Goal: Task Accomplishment & Management: Manage account settings

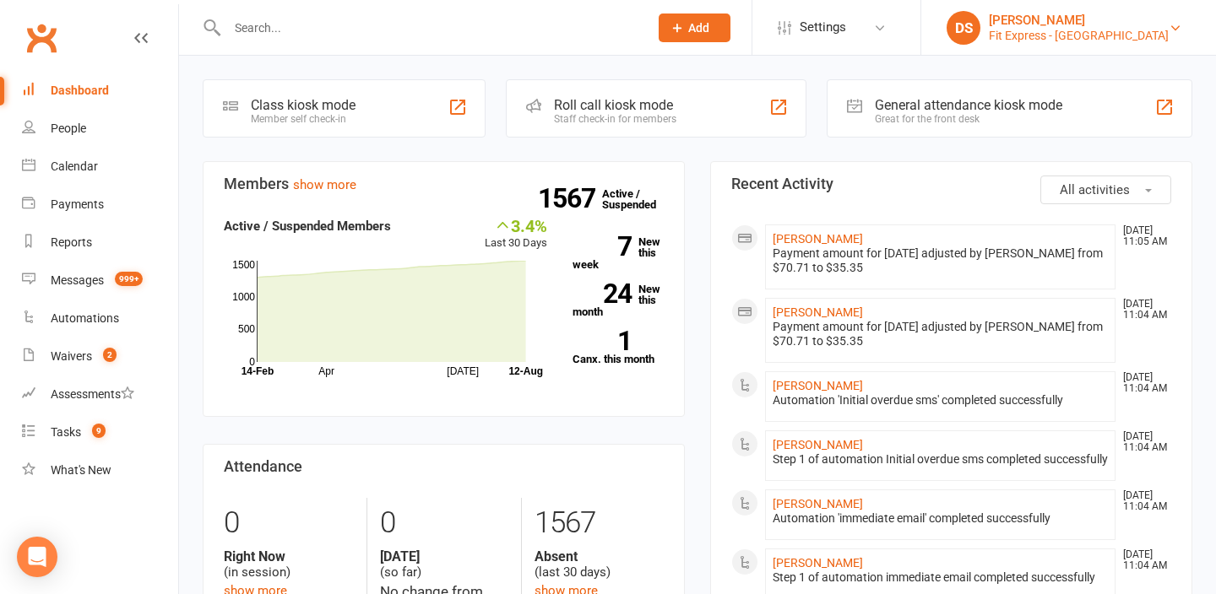
click at [1118, 35] on div "Fit Express - [GEOGRAPHIC_DATA]" at bounding box center [1079, 35] width 180 height 15
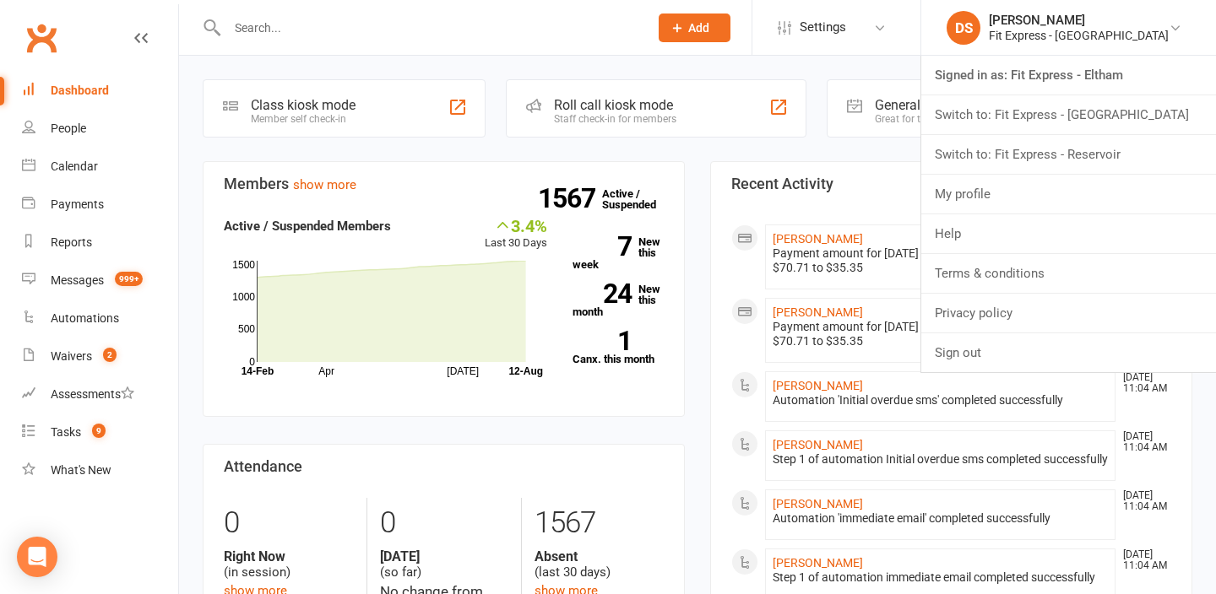
click at [573, 11] on div at bounding box center [420, 27] width 434 height 55
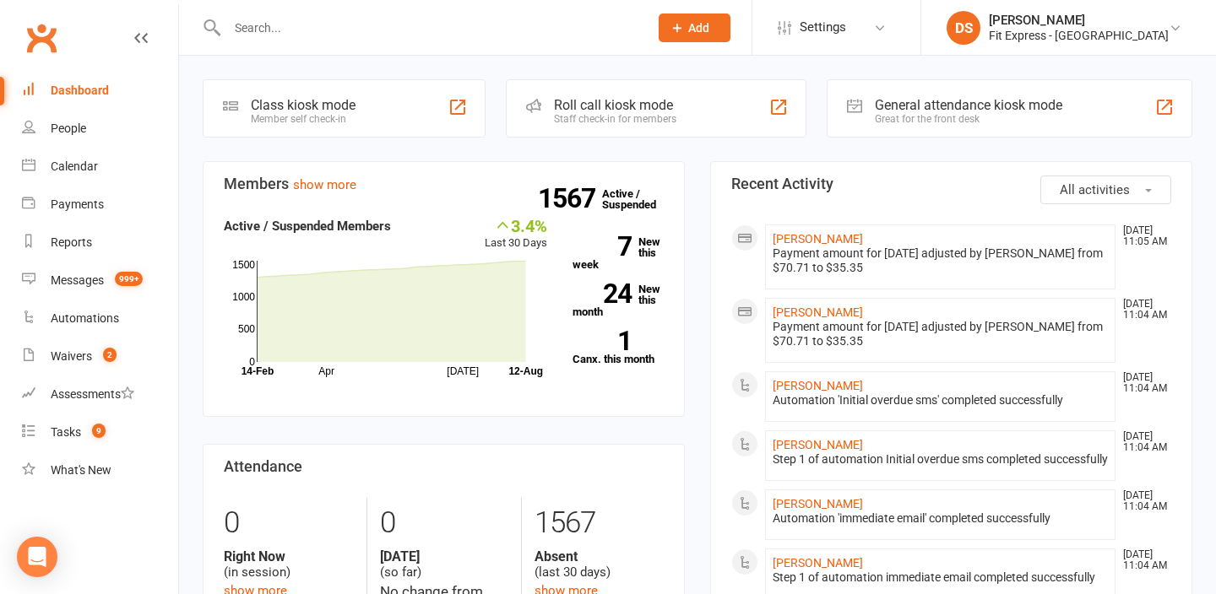
click at [568, 27] on input "text" at bounding box center [429, 28] width 415 height 24
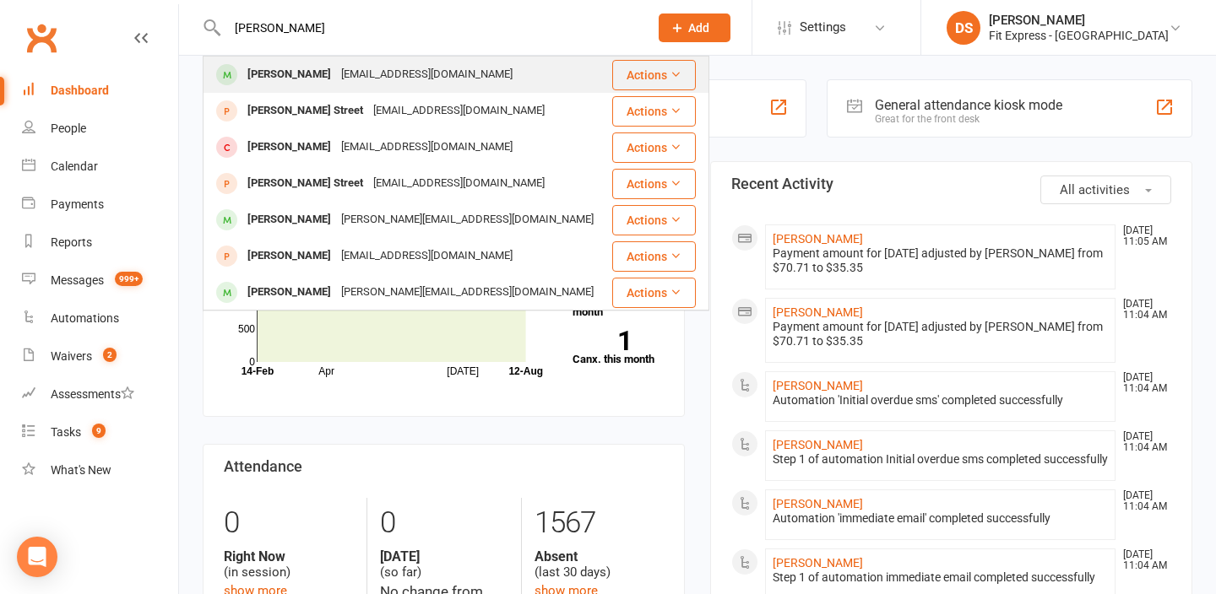
type input "dani stra"
click at [541, 76] on div "Dani Stramandinoli dani.stramandinoli1@gmail.com" at bounding box center [406, 74] width 405 height 35
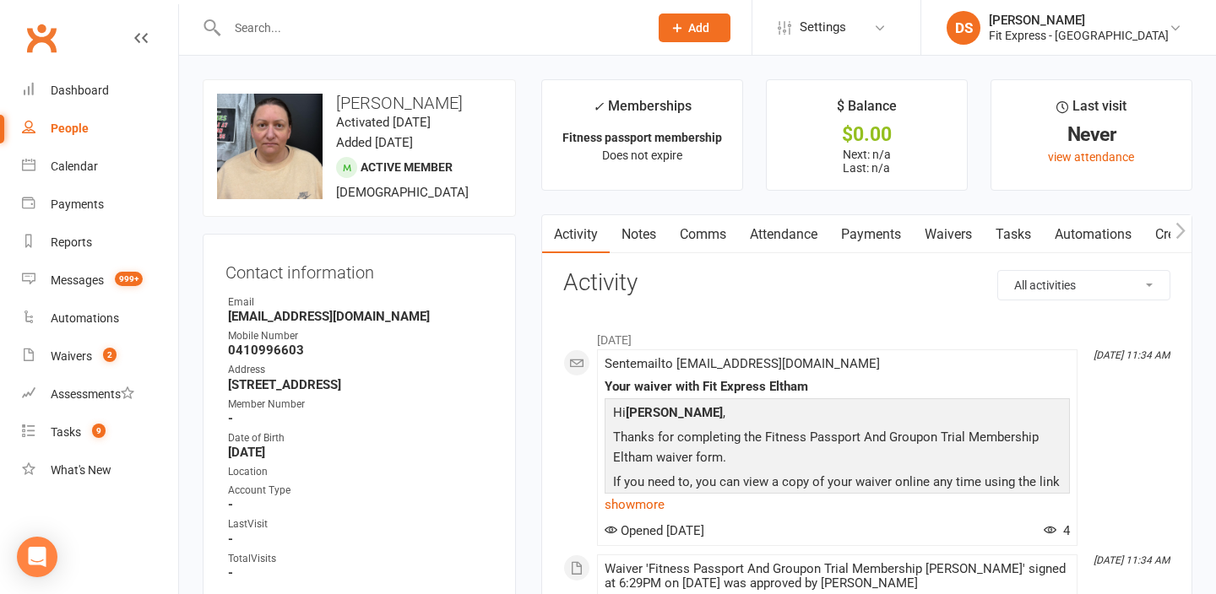
click at [947, 234] on link "Waivers" at bounding box center [948, 234] width 71 height 39
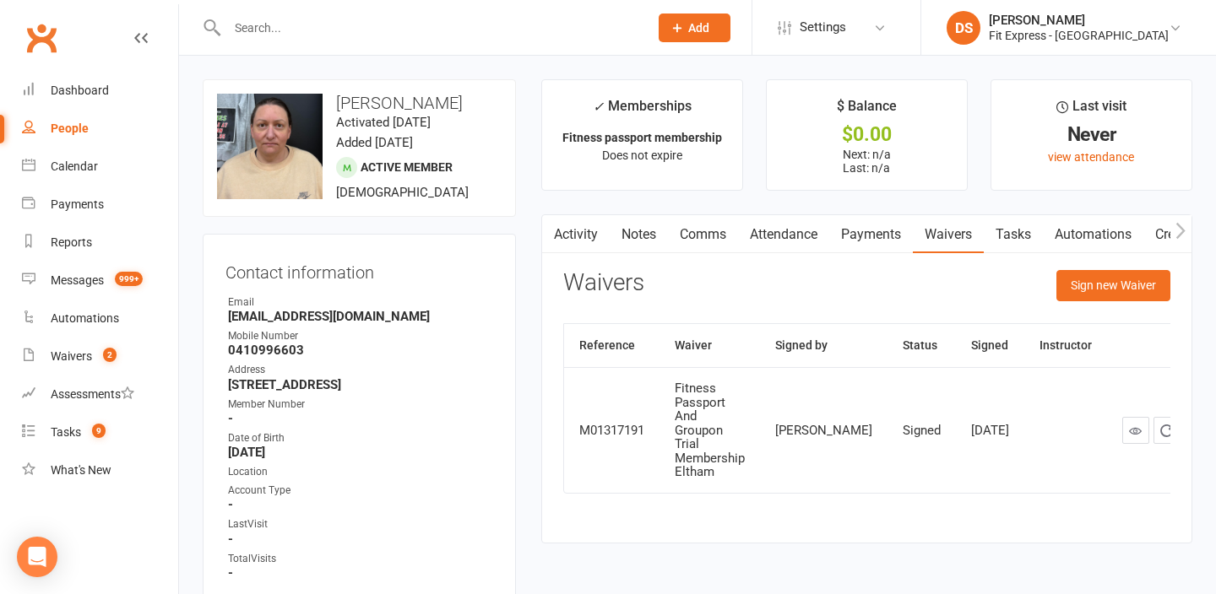
scroll to position [171, 0]
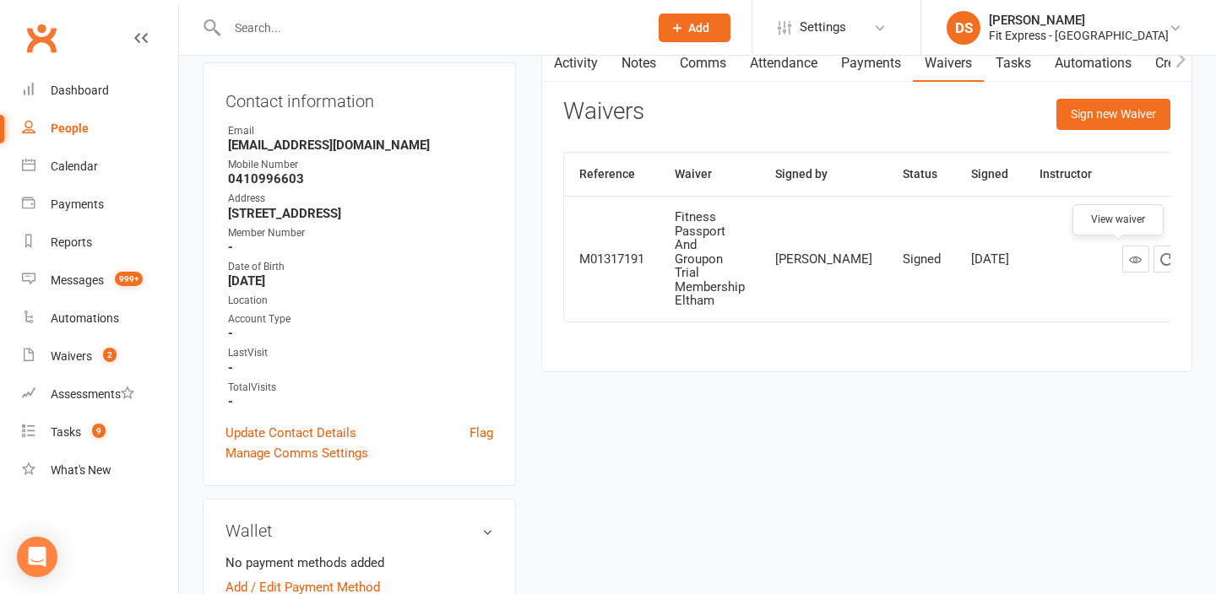
click at [1129, 263] on icon at bounding box center [1135, 259] width 13 height 13
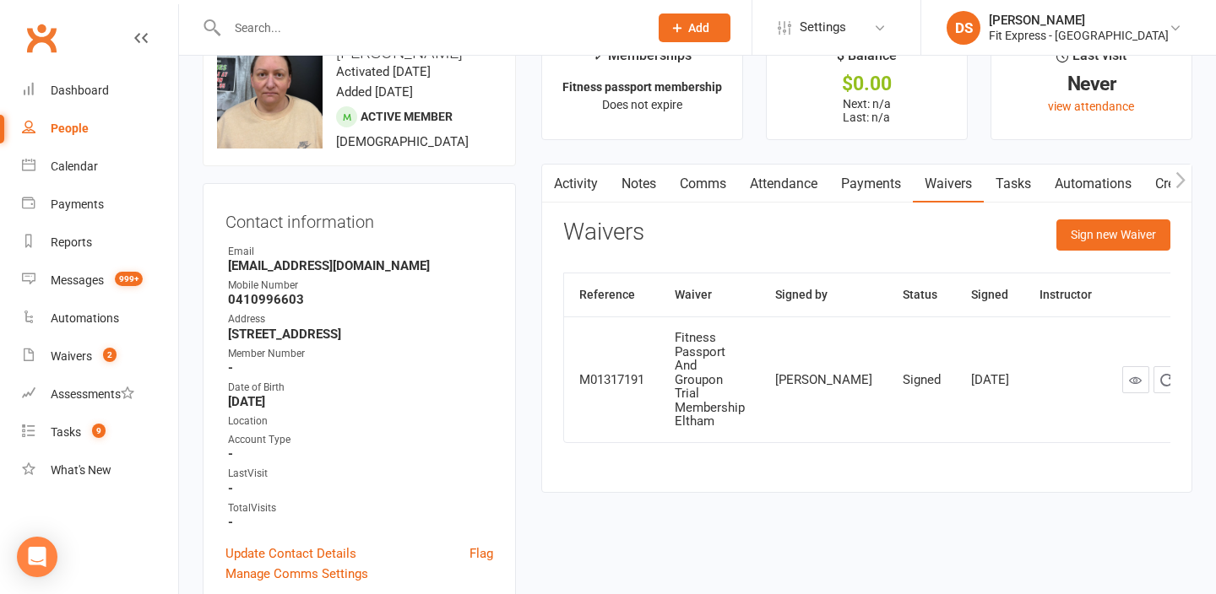
scroll to position [0, 0]
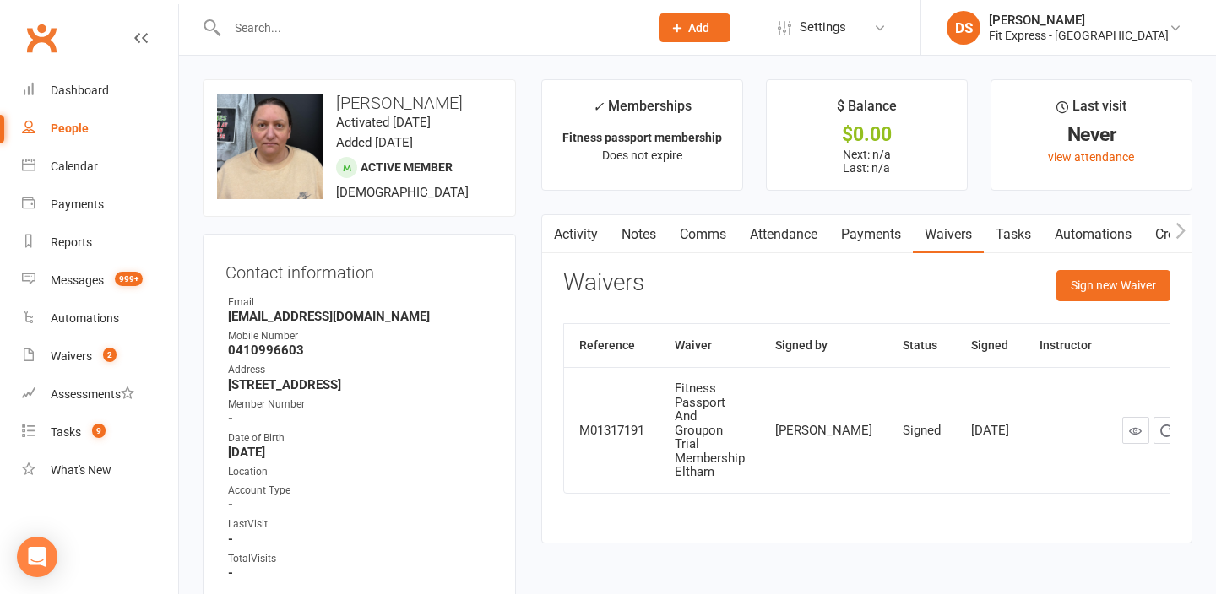
click at [576, 230] on link "Activity" at bounding box center [576, 234] width 68 height 39
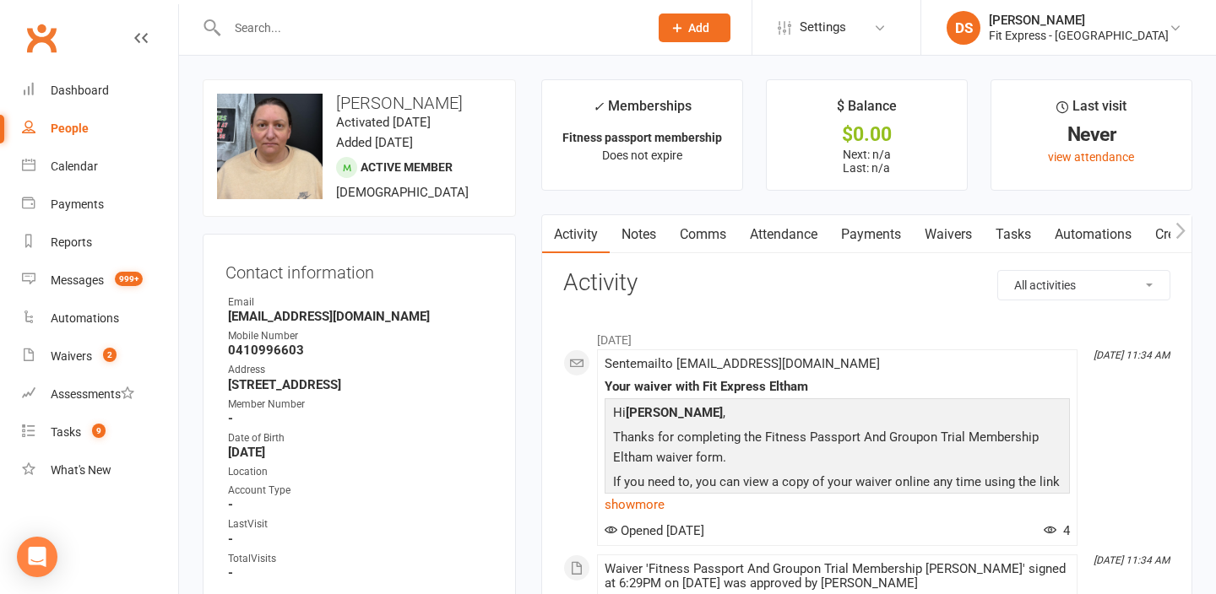
click at [419, 23] on input "text" at bounding box center [429, 28] width 415 height 24
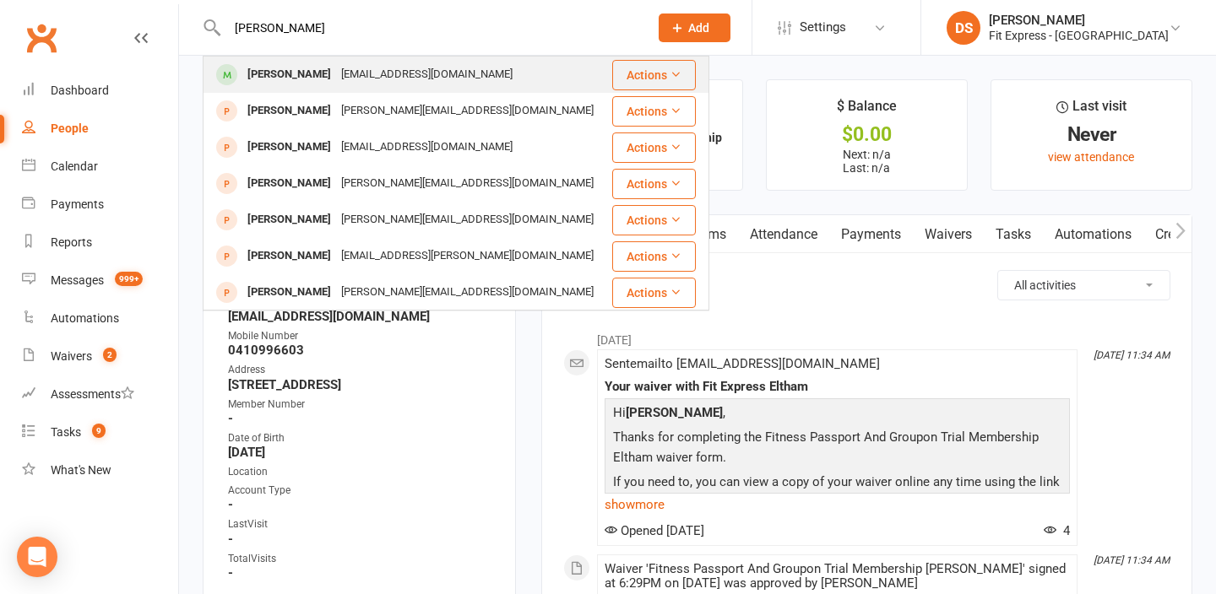
type input "hannah dyson"
click at [413, 68] on div "dyson.hannah@gmail.com" at bounding box center [427, 74] width 182 height 24
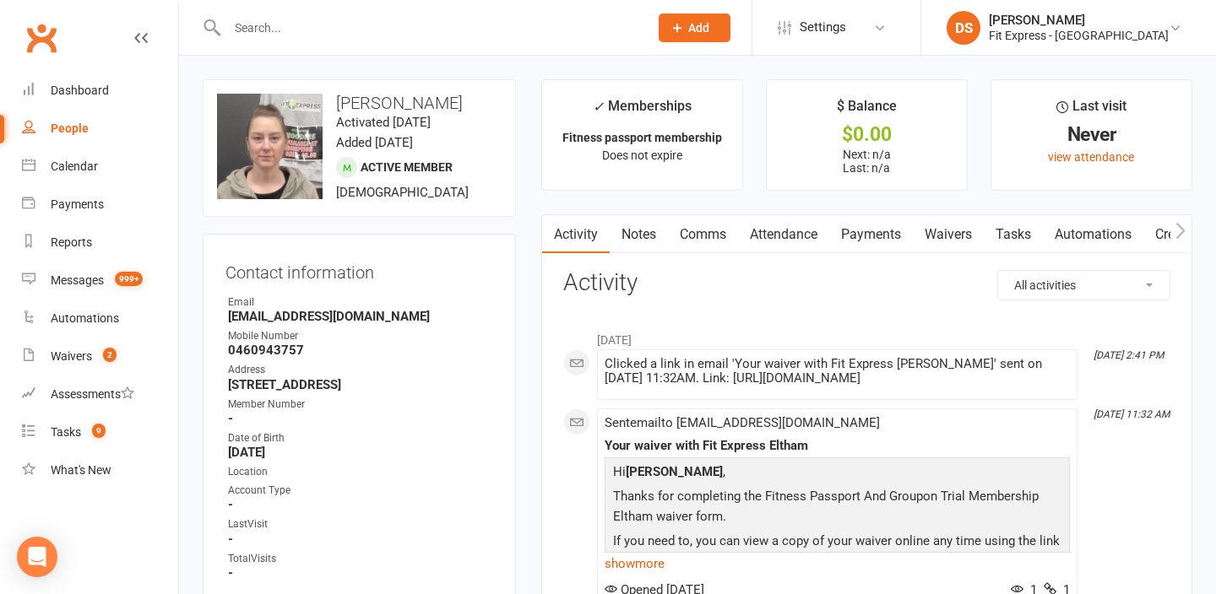
click at [870, 234] on link "Payments" at bounding box center [871, 234] width 84 height 39
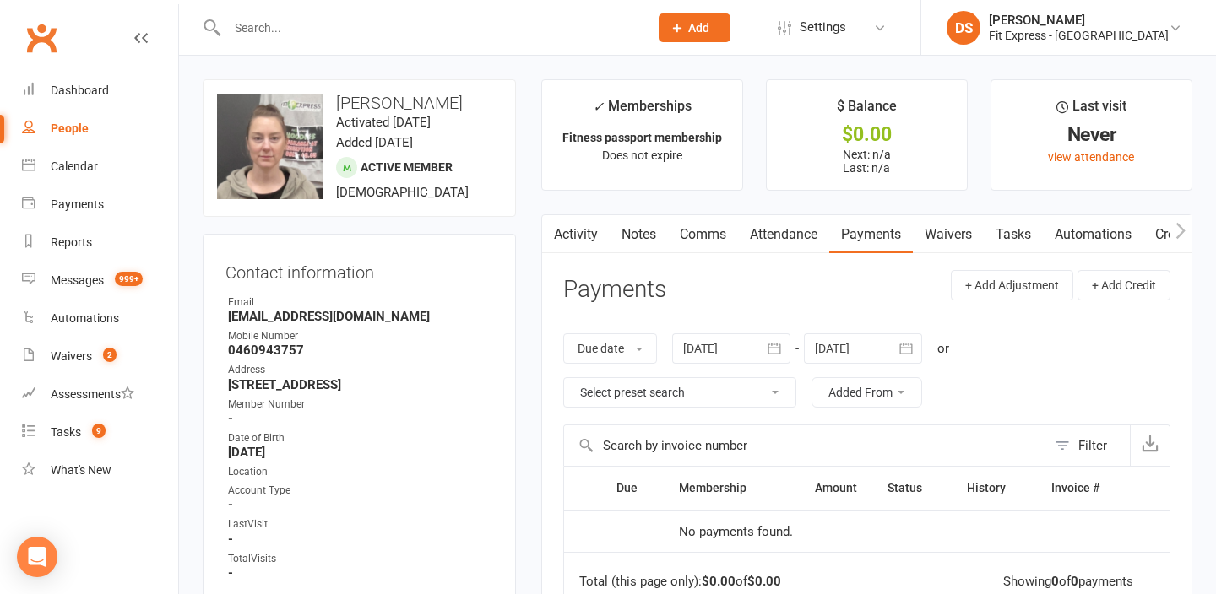
click at [41, 41] on link "Clubworx" at bounding box center [41, 38] width 42 height 42
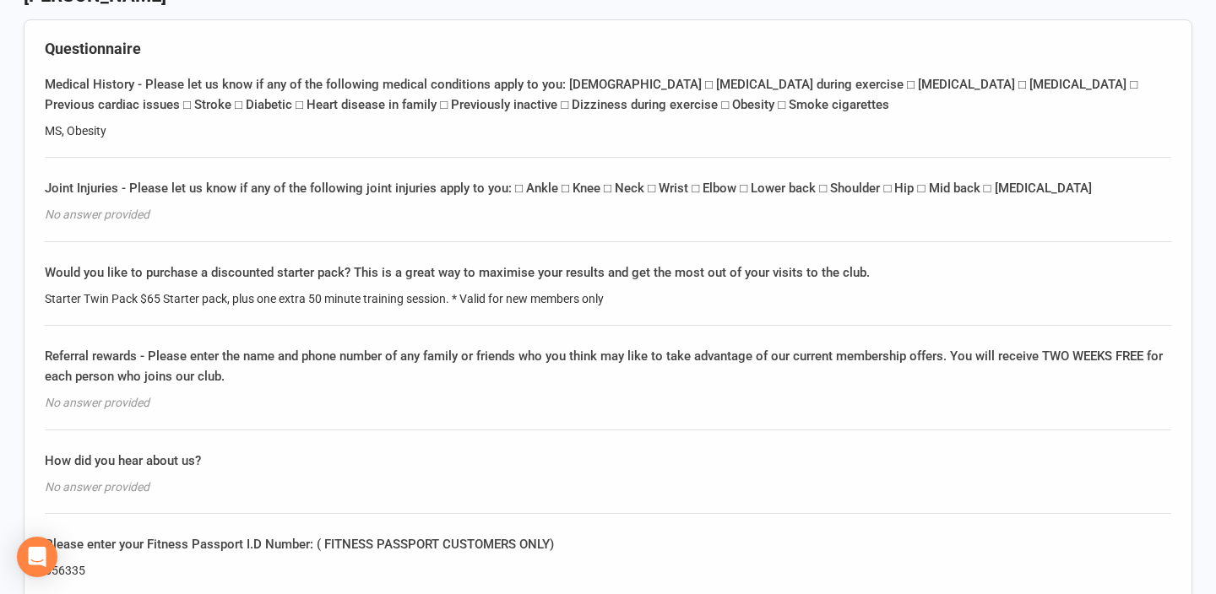
scroll to position [1168, 0]
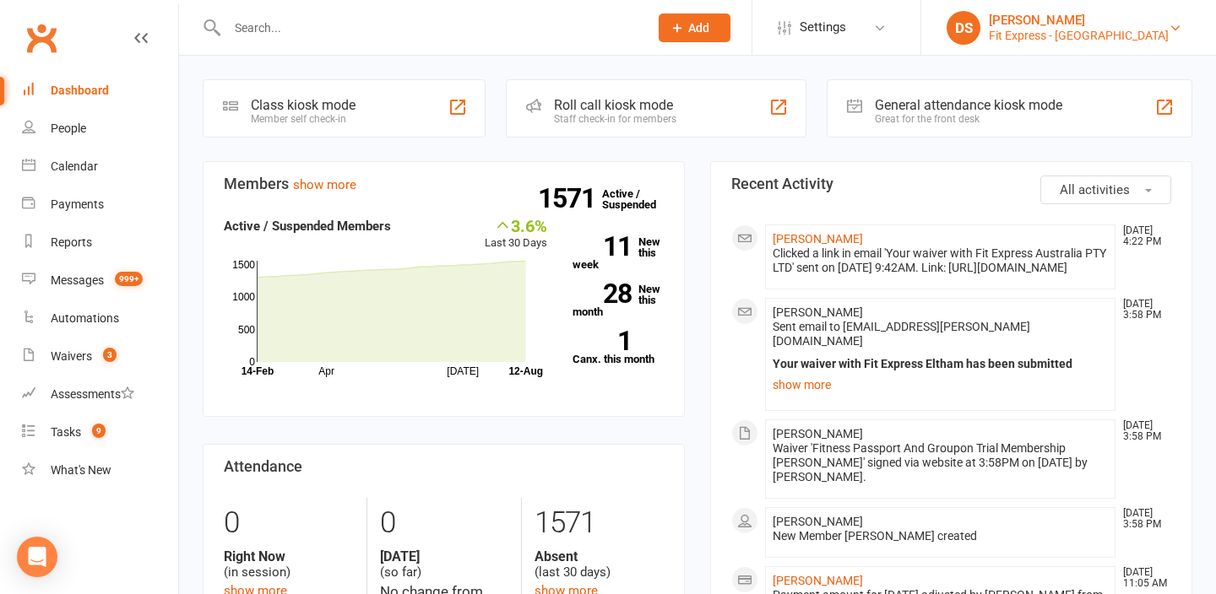
click at [1091, 34] on div "Fit Express - [GEOGRAPHIC_DATA]" at bounding box center [1079, 35] width 180 height 15
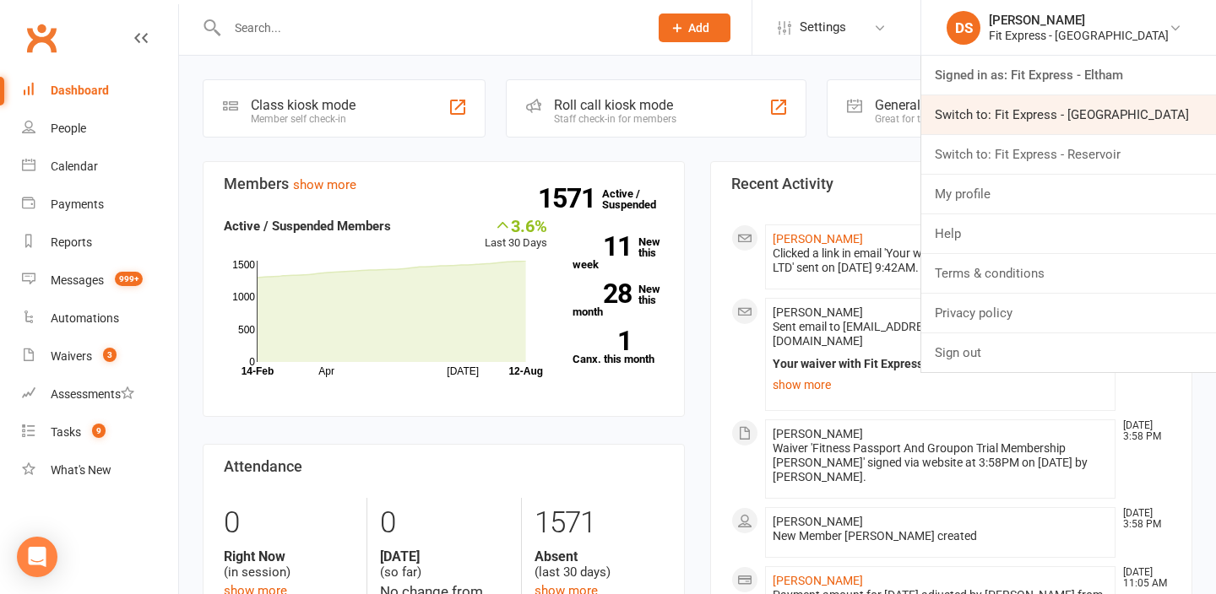
click at [1101, 126] on link "Switch to: Fit Express - [GEOGRAPHIC_DATA]" at bounding box center [1068, 114] width 295 height 39
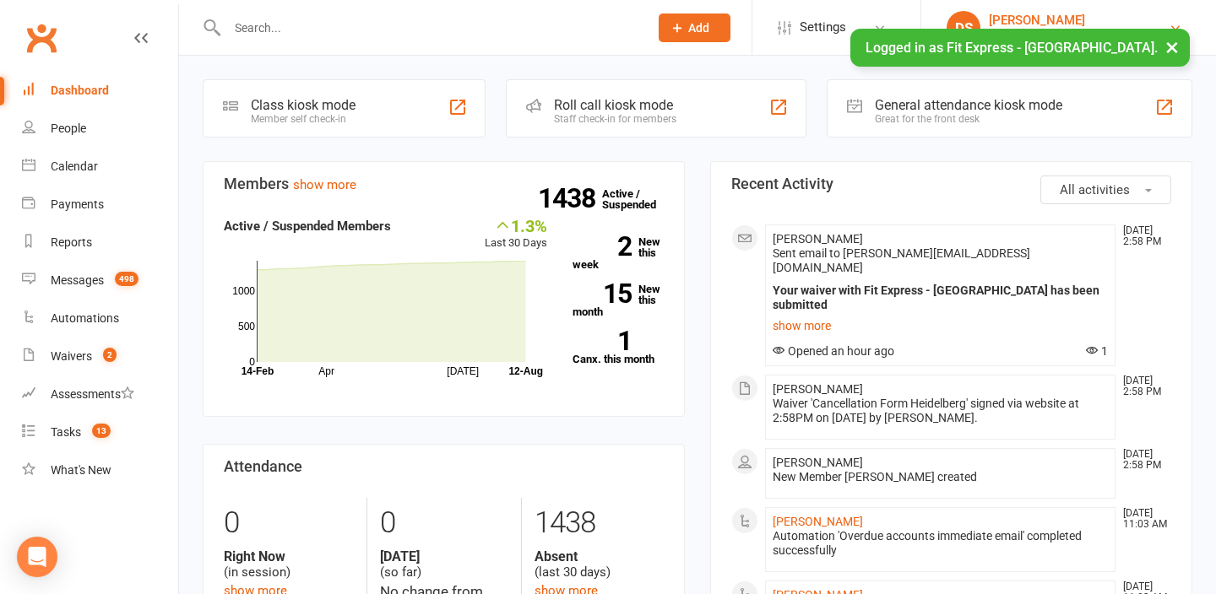
click at [1109, 16] on div "[PERSON_NAME]" at bounding box center [1079, 20] width 180 height 15
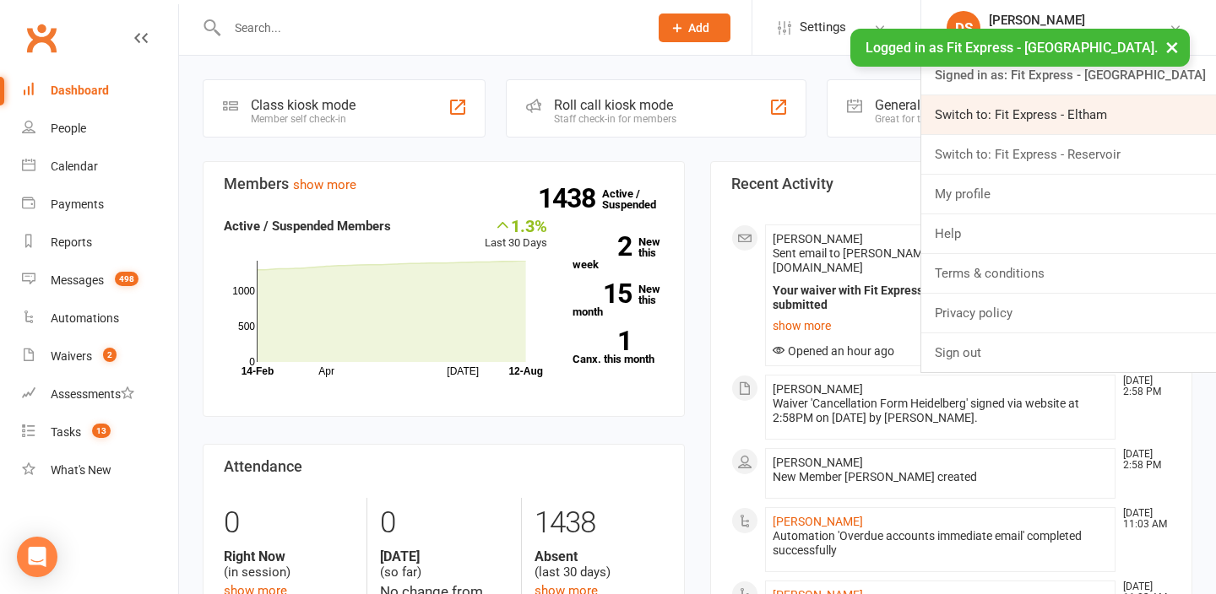
click at [1099, 105] on link "Switch to: Fit Express - Eltham" at bounding box center [1068, 114] width 295 height 39
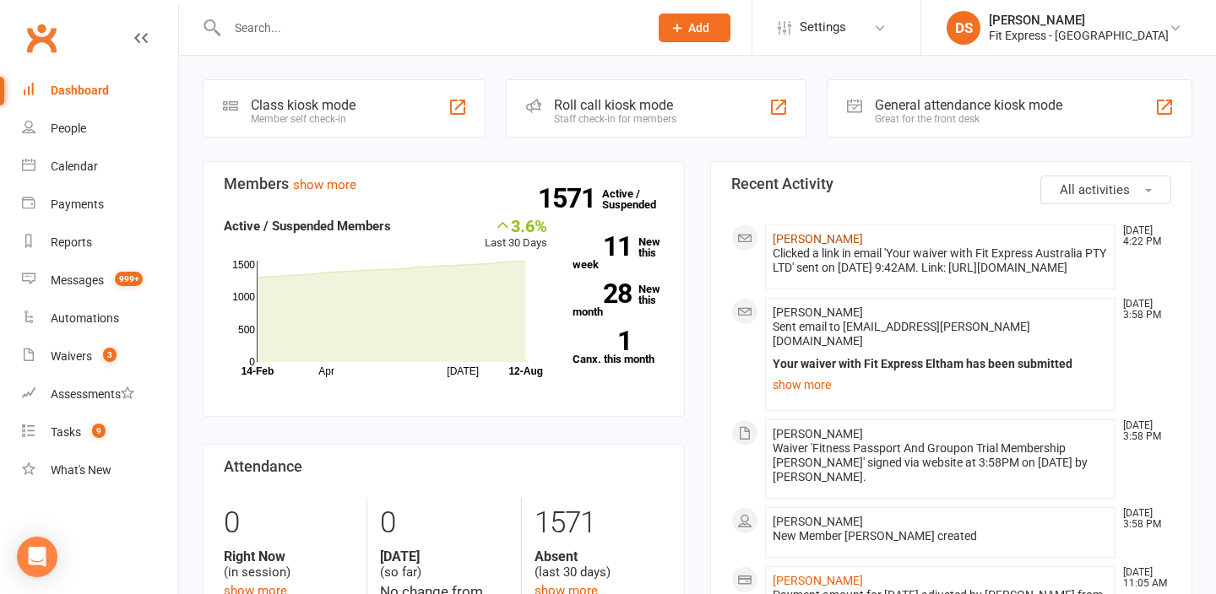
click at [804, 236] on link "[PERSON_NAME]" at bounding box center [818, 239] width 90 height 14
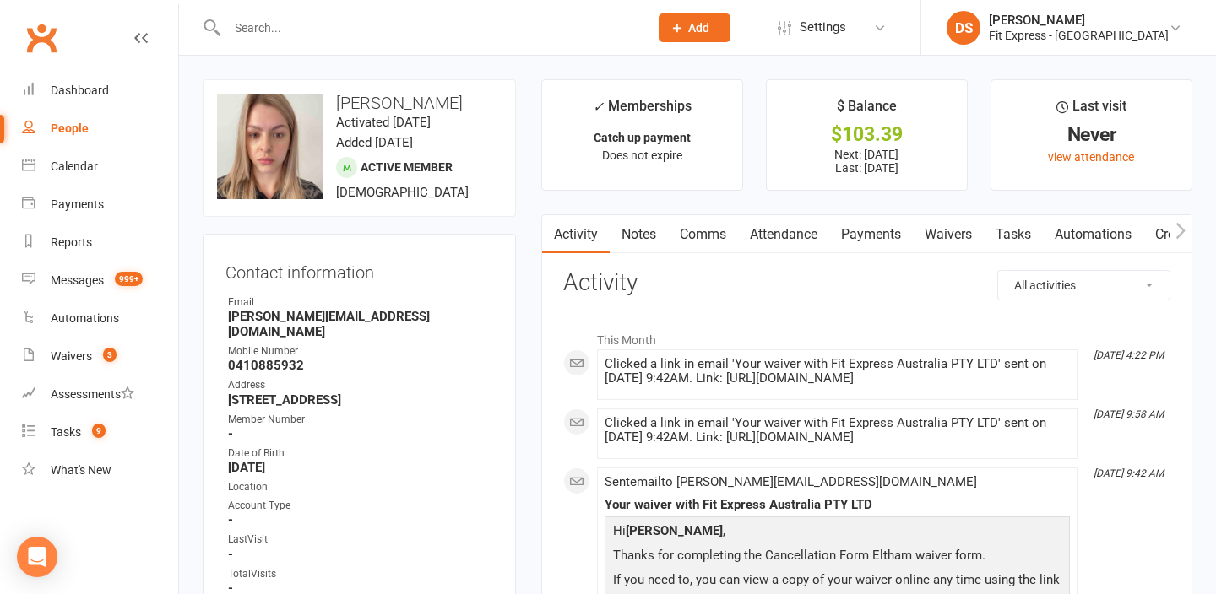
click at [875, 241] on link "Payments" at bounding box center [871, 234] width 84 height 39
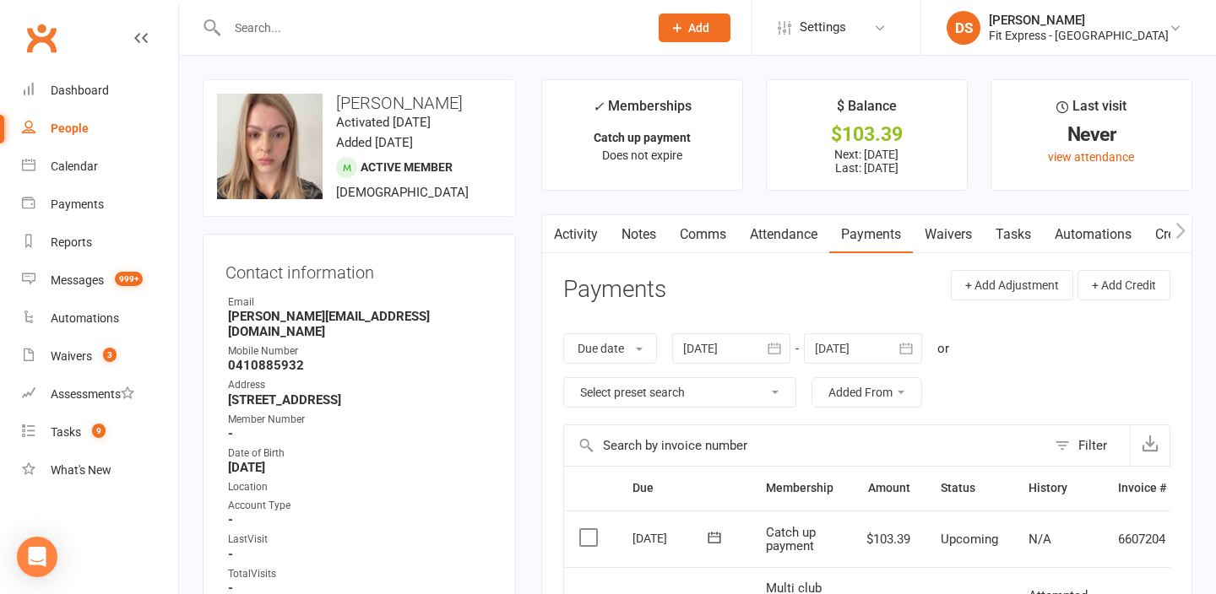
click at [641, 238] on link "Notes" at bounding box center [639, 234] width 58 height 39
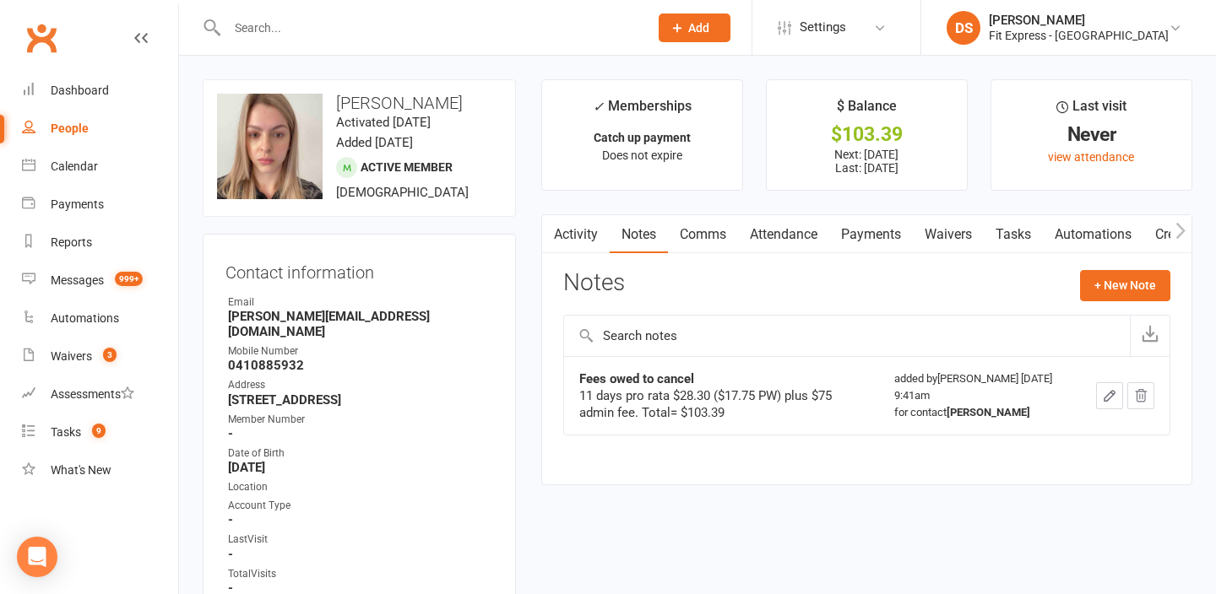
click at [573, 233] on link "Activity" at bounding box center [576, 234] width 68 height 39
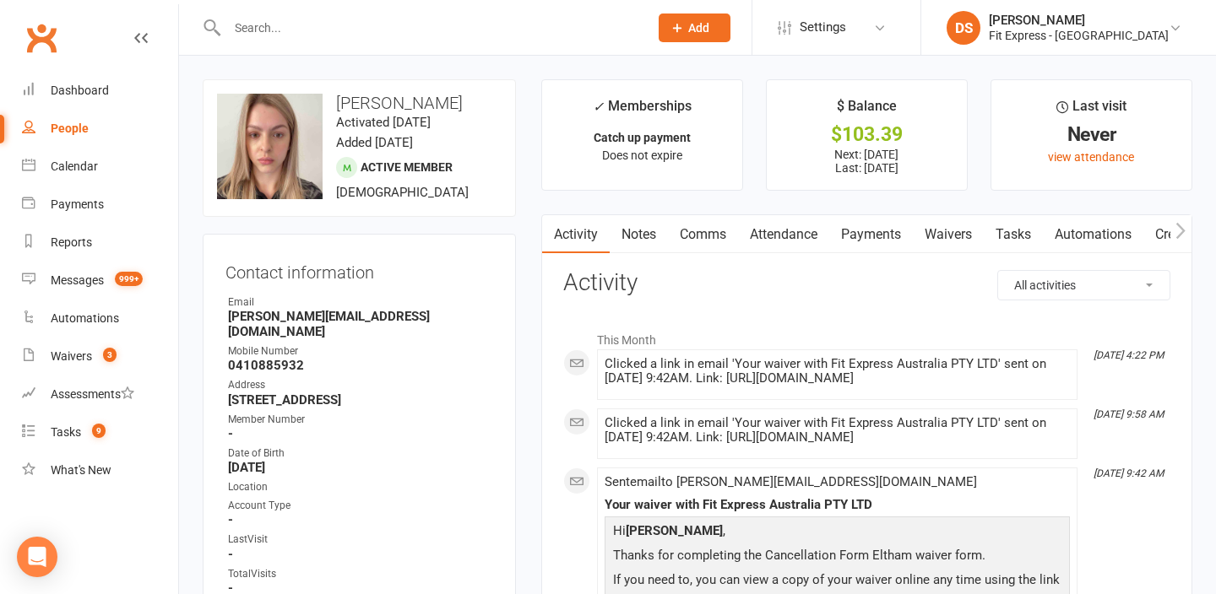
click at [876, 235] on link "Payments" at bounding box center [871, 234] width 84 height 39
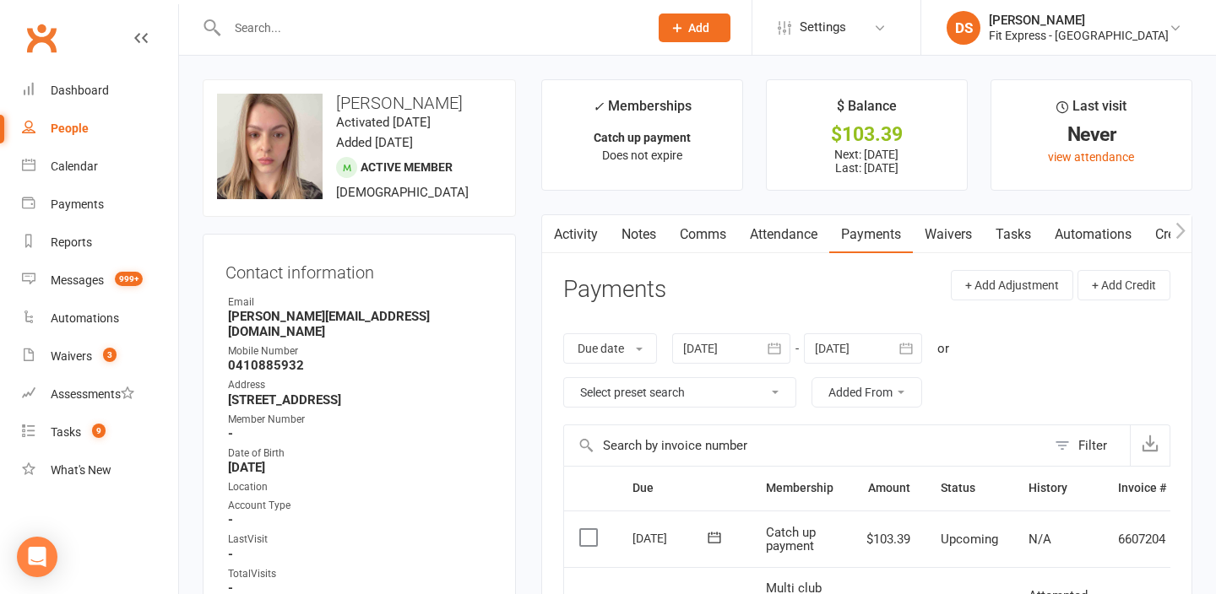
click at [637, 237] on link "Notes" at bounding box center [639, 234] width 58 height 39
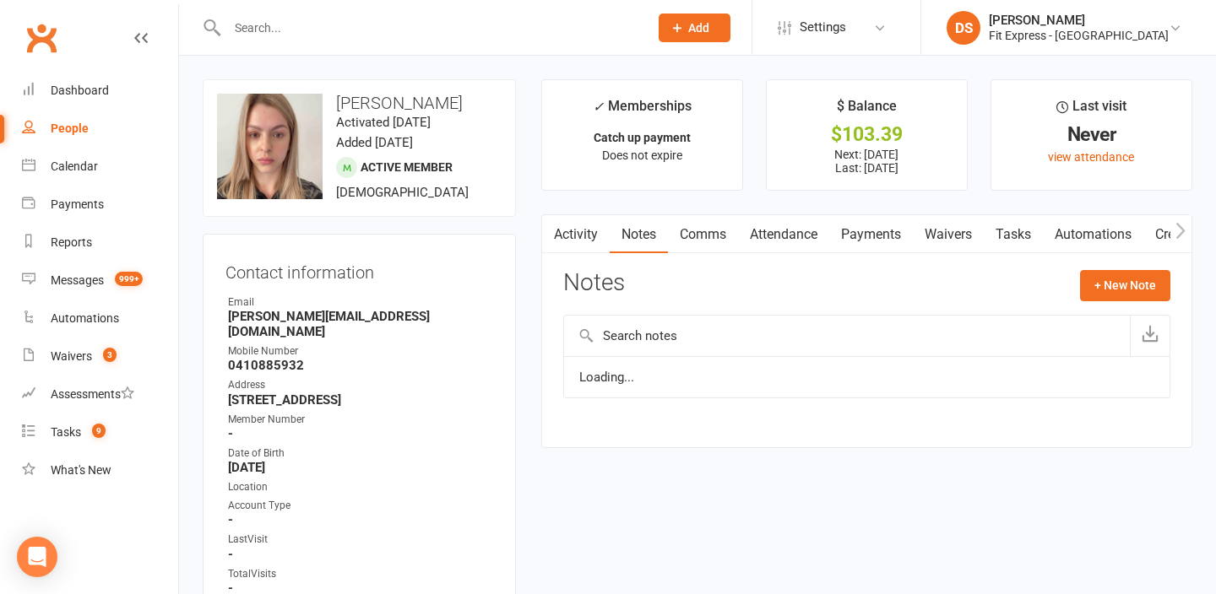
click at [575, 227] on link "Activity" at bounding box center [576, 234] width 68 height 39
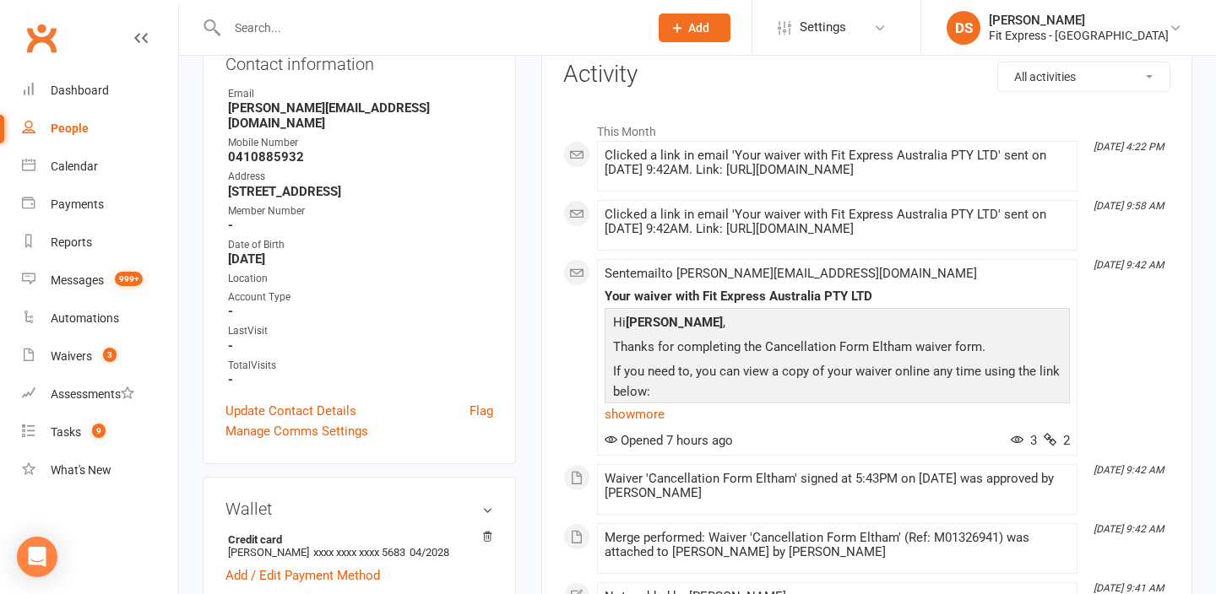
scroll to position [208, 0]
click at [627, 427] on link "show more" at bounding box center [837, 416] width 465 height 24
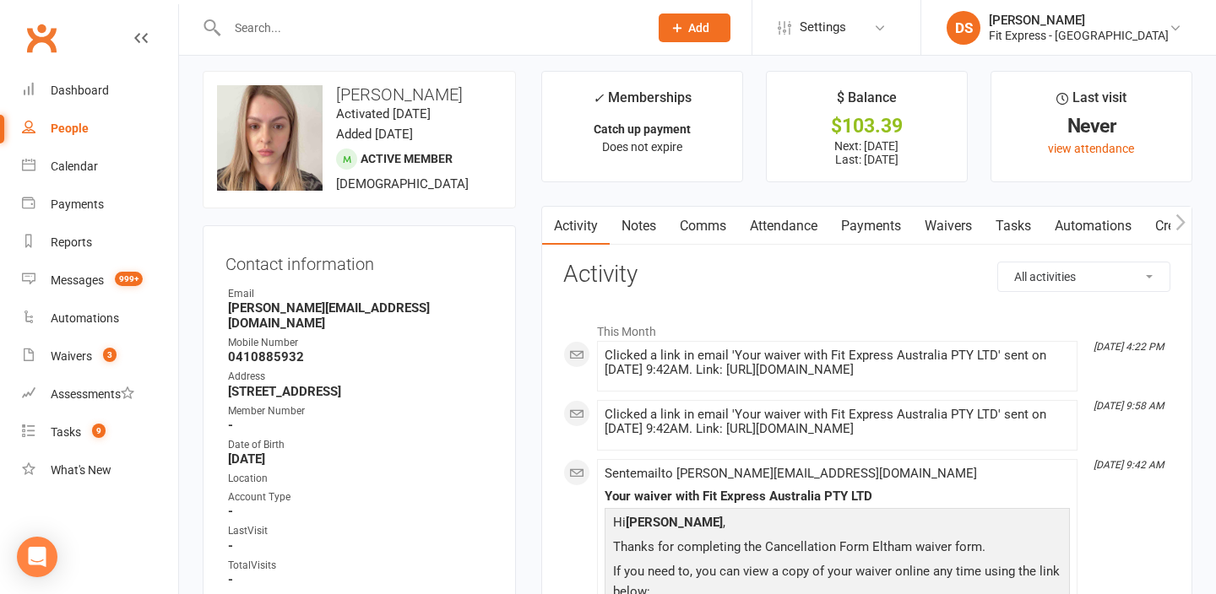
scroll to position [0, 0]
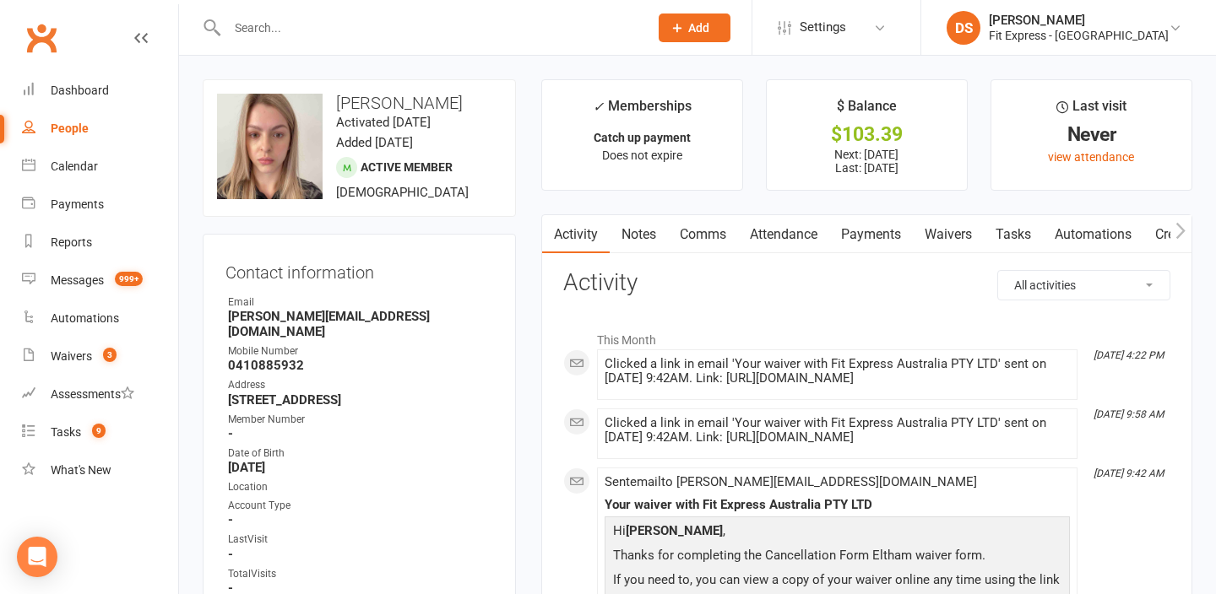
click at [45, 34] on link "Clubworx" at bounding box center [41, 38] width 42 height 42
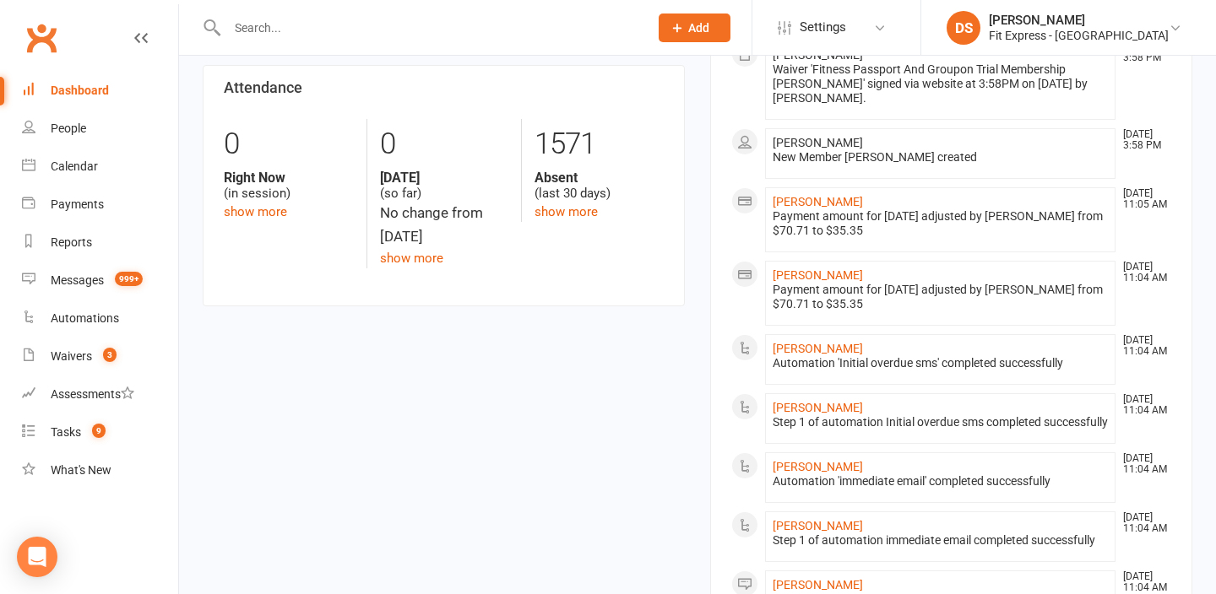
scroll to position [382, 0]
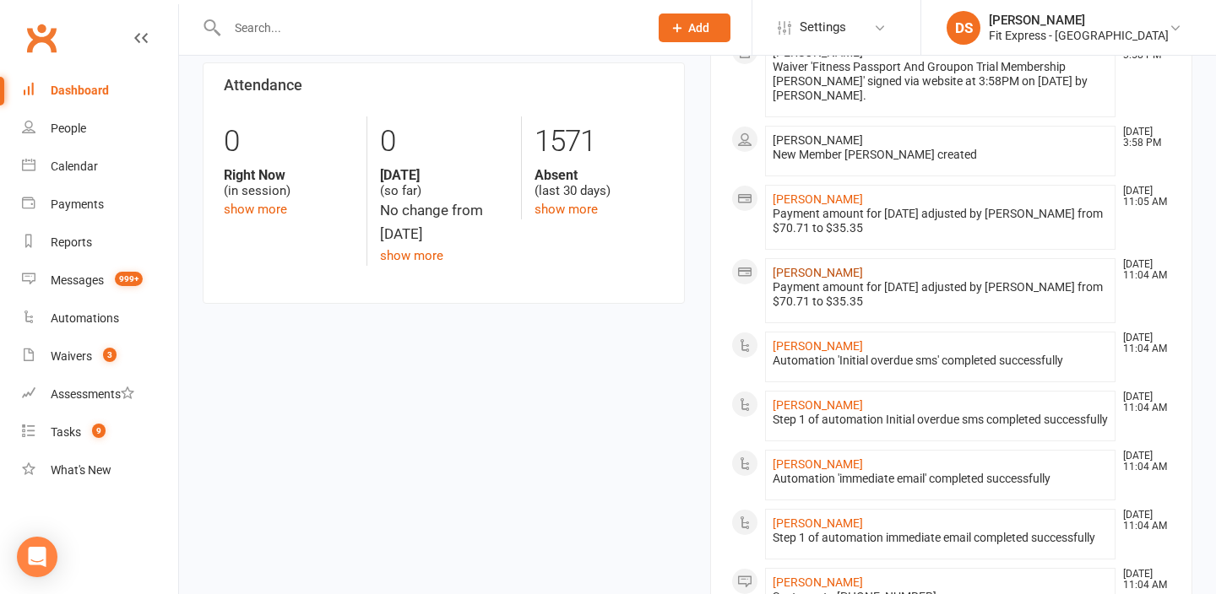
click at [811, 279] on link "[PERSON_NAME]" at bounding box center [818, 273] width 90 height 14
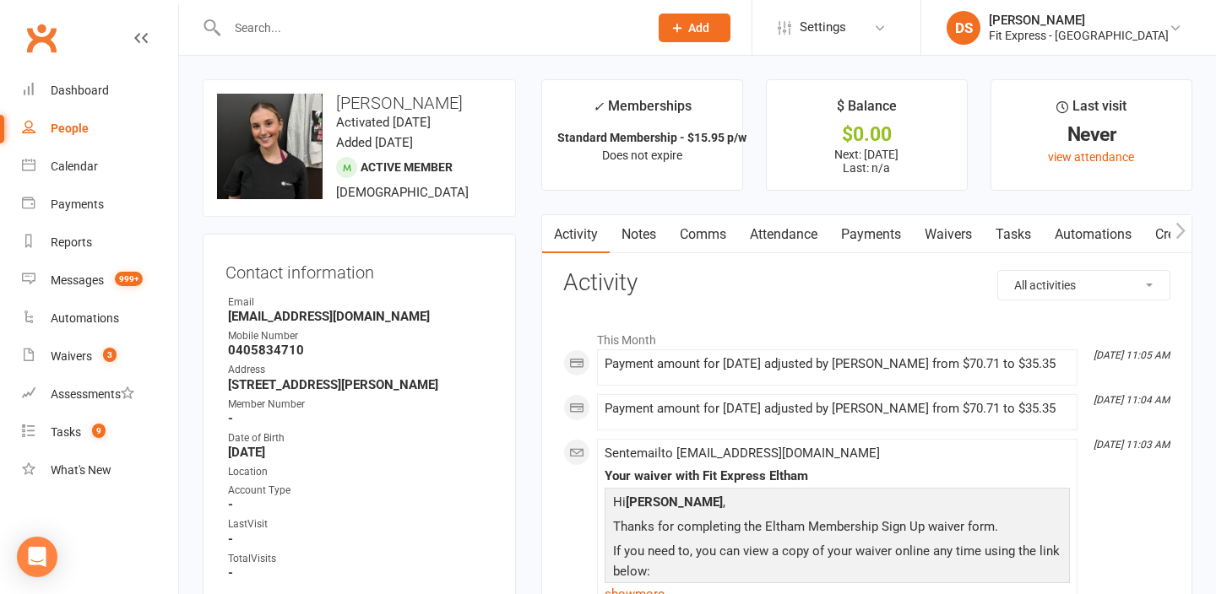
click at [45, 33] on link "Clubworx" at bounding box center [41, 38] width 42 height 42
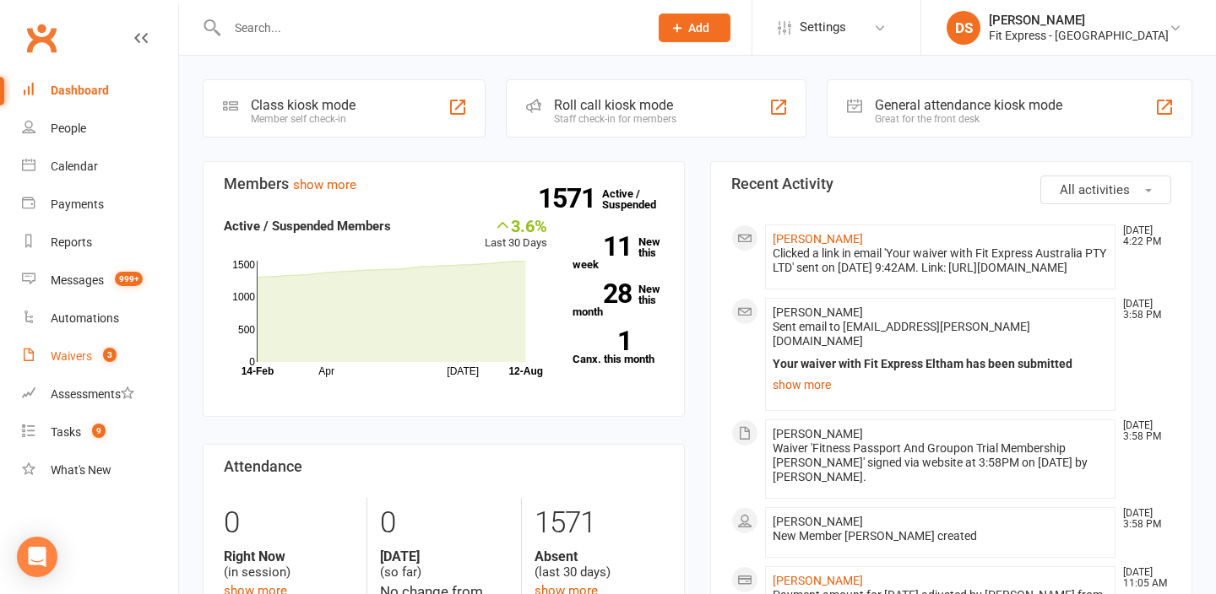
click at [93, 345] on link "Waivers 3" at bounding box center [100, 357] width 156 height 38
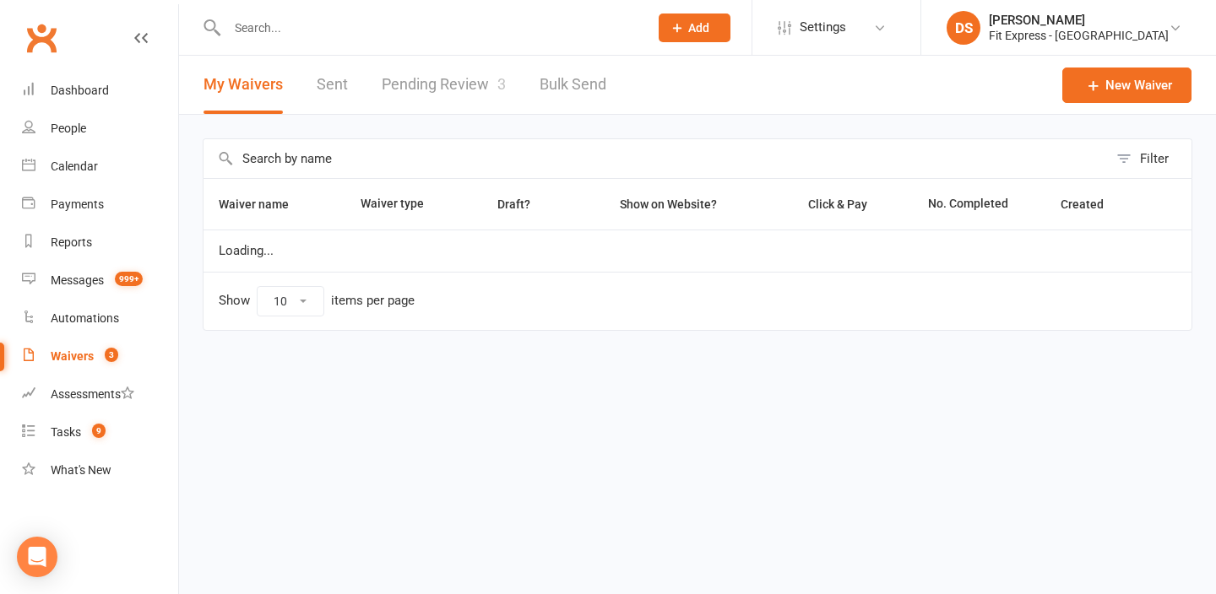
click at [402, 100] on link "Pending Review 3" at bounding box center [444, 85] width 124 height 58
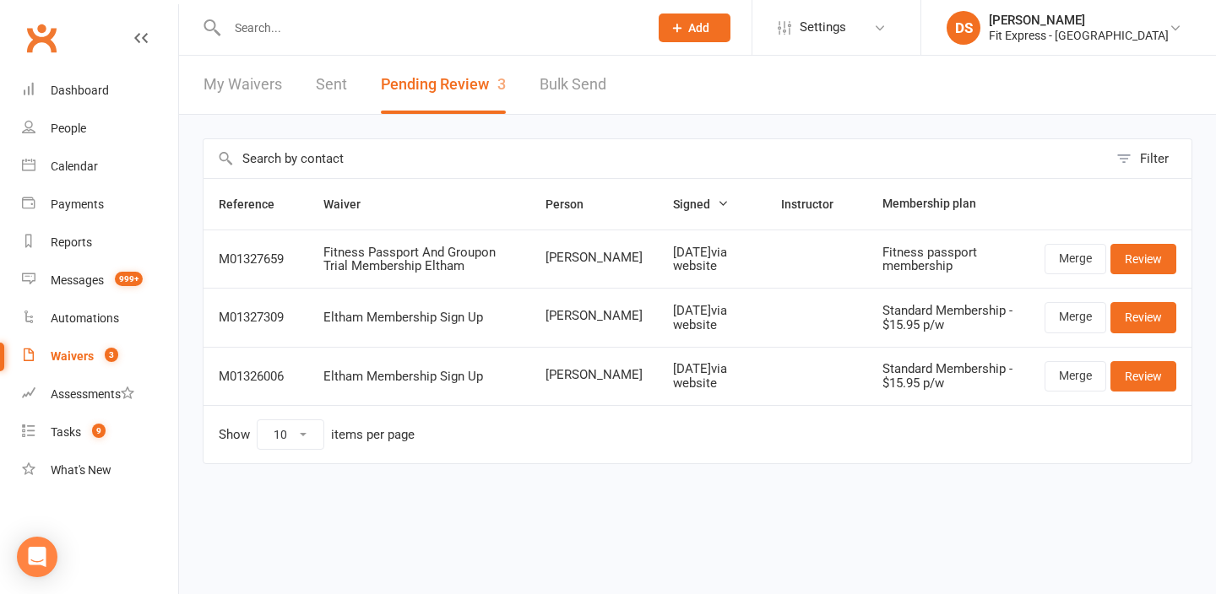
click at [38, 35] on link "Clubworx" at bounding box center [41, 38] width 42 height 42
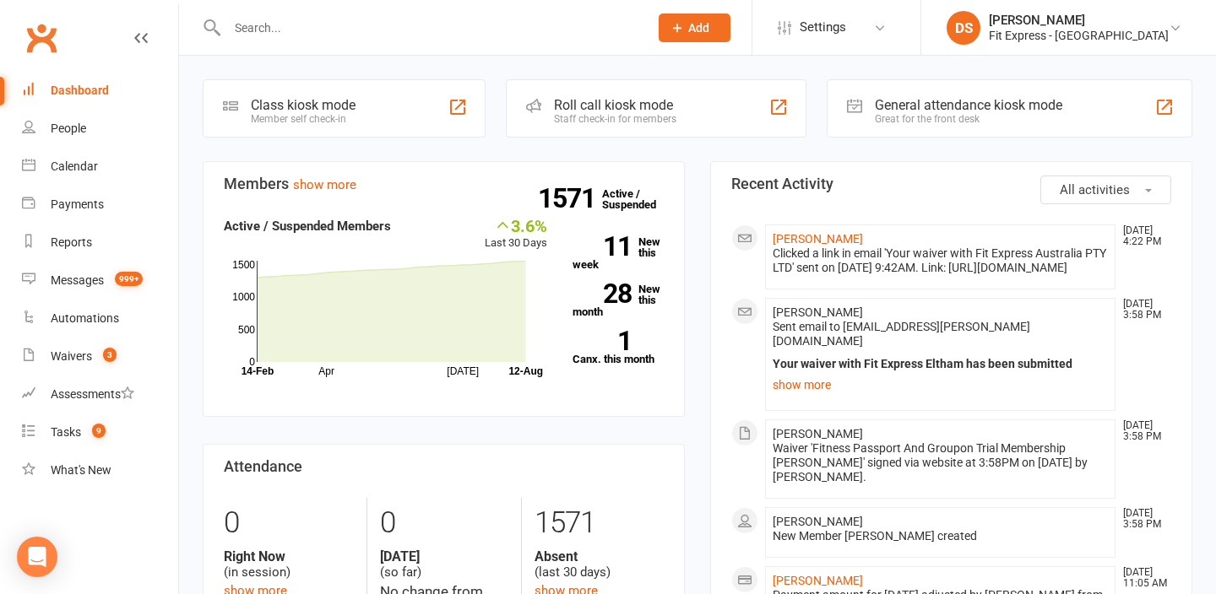
click at [358, 35] on input "text" at bounding box center [429, 28] width 415 height 24
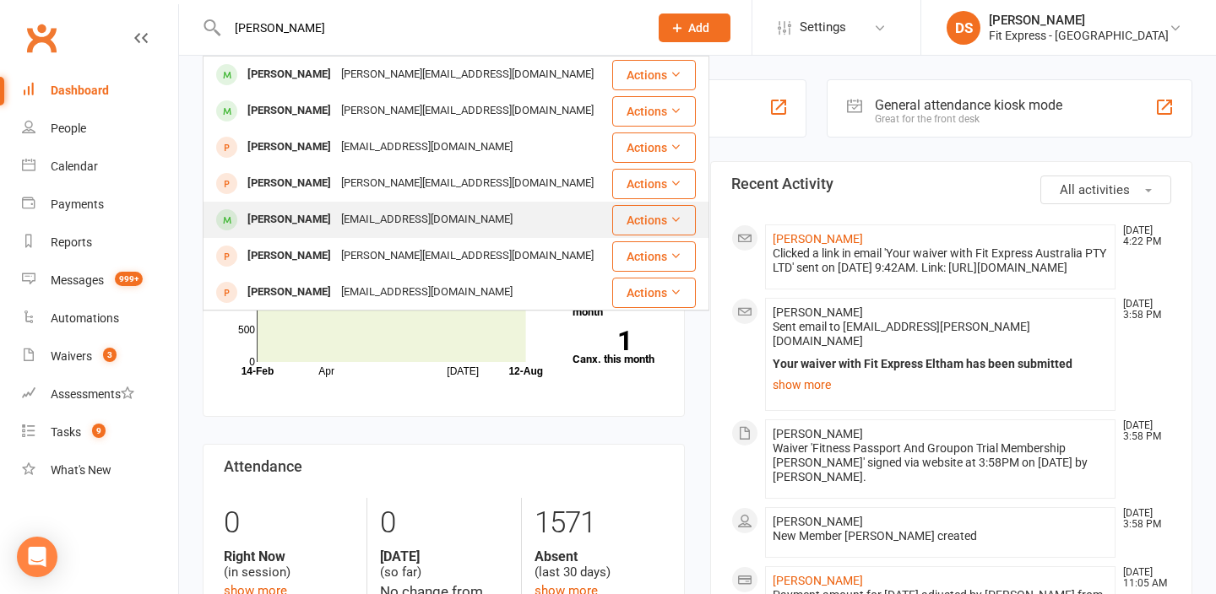
type input "dani"
click at [399, 213] on div "dani.stramandinoli1@gmail.com" at bounding box center [427, 220] width 182 height 24
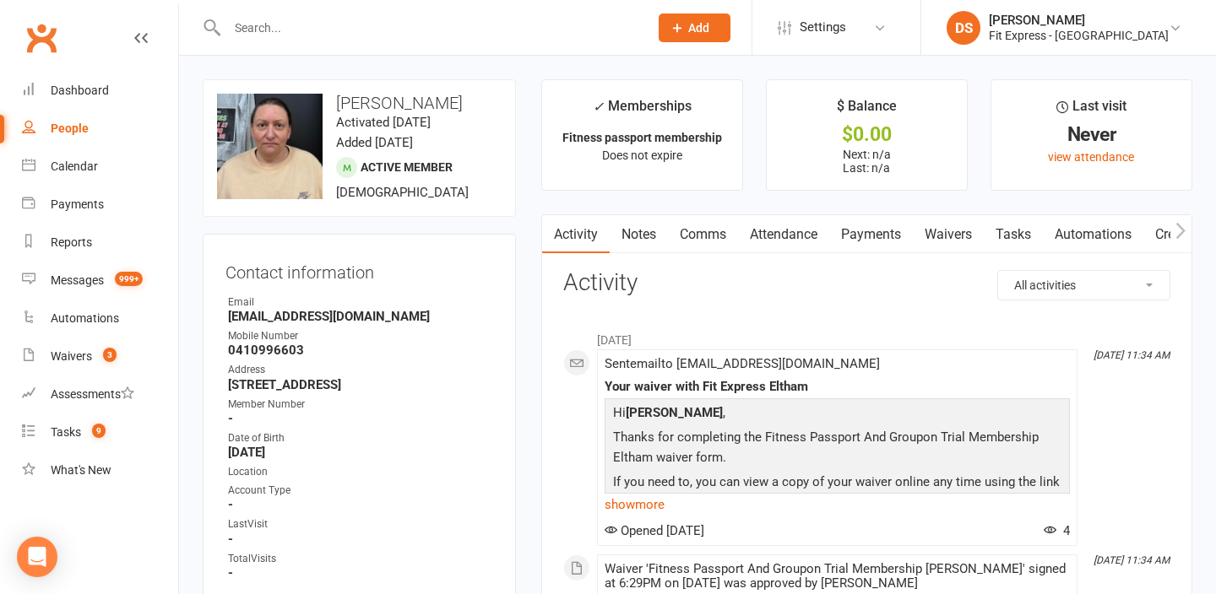
click at [845, 231] on link "Payments" at bounding box center [871, 234] width 84 height 39
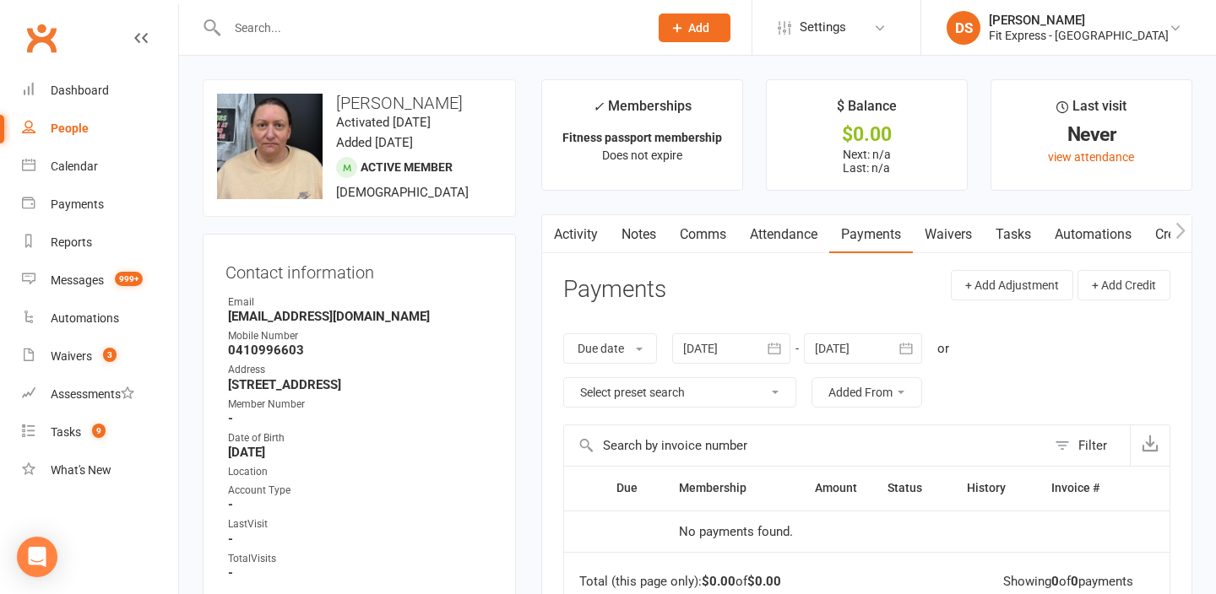
click at [341, 32] on input "text" at bounding box center [429, 28] width 415 height 24
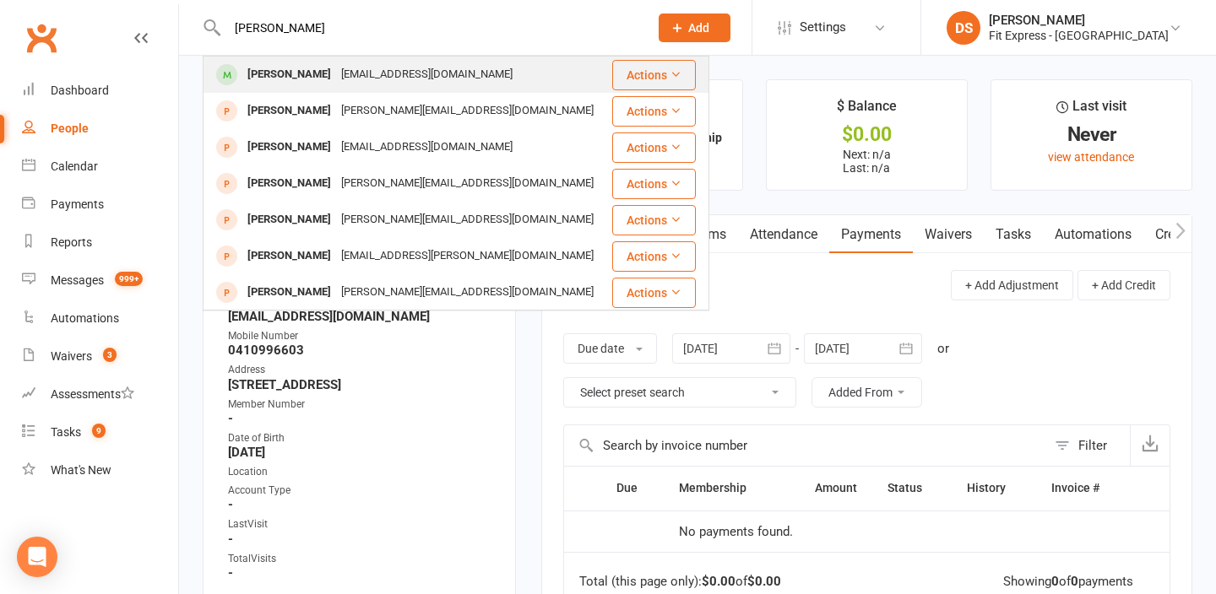
type input "hannah dyson"
click at [261, 68] on div "Hannah Dyson" at bounding box center [289, 74] width 94 height 24
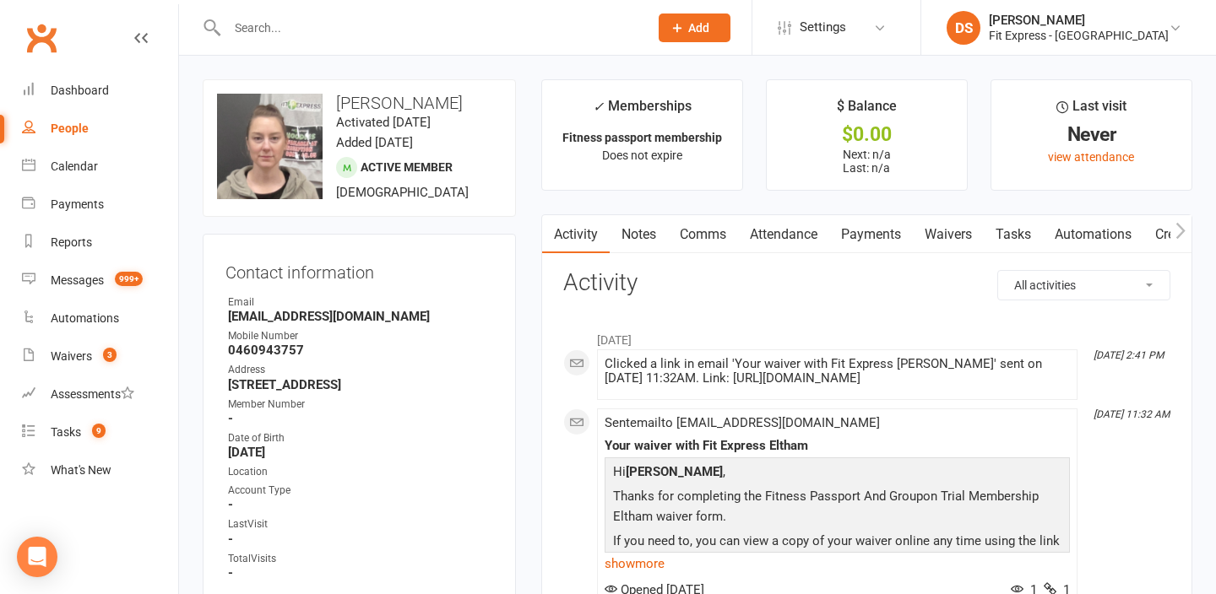
click at [39, 36] on link "Clubworx" at bounding box center [41, 38] width 42 height 42
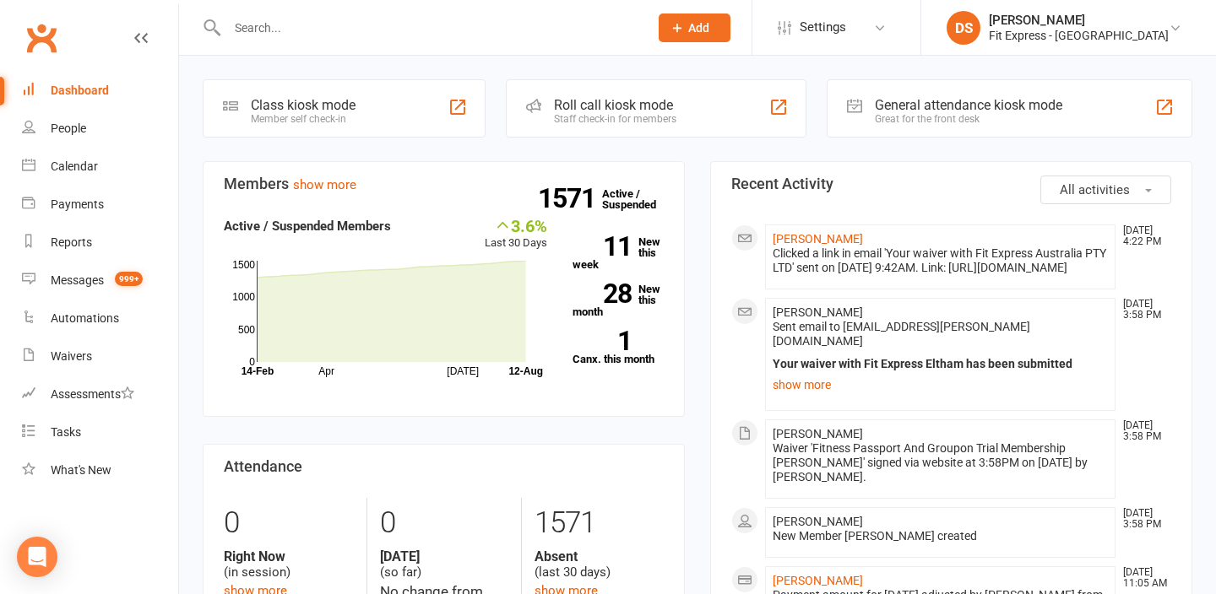
click at [1089, 31] on div "Fit Express - [GEOGRAPHIC_DATA]" at bounding box center [1079, 35] width 180 height 15
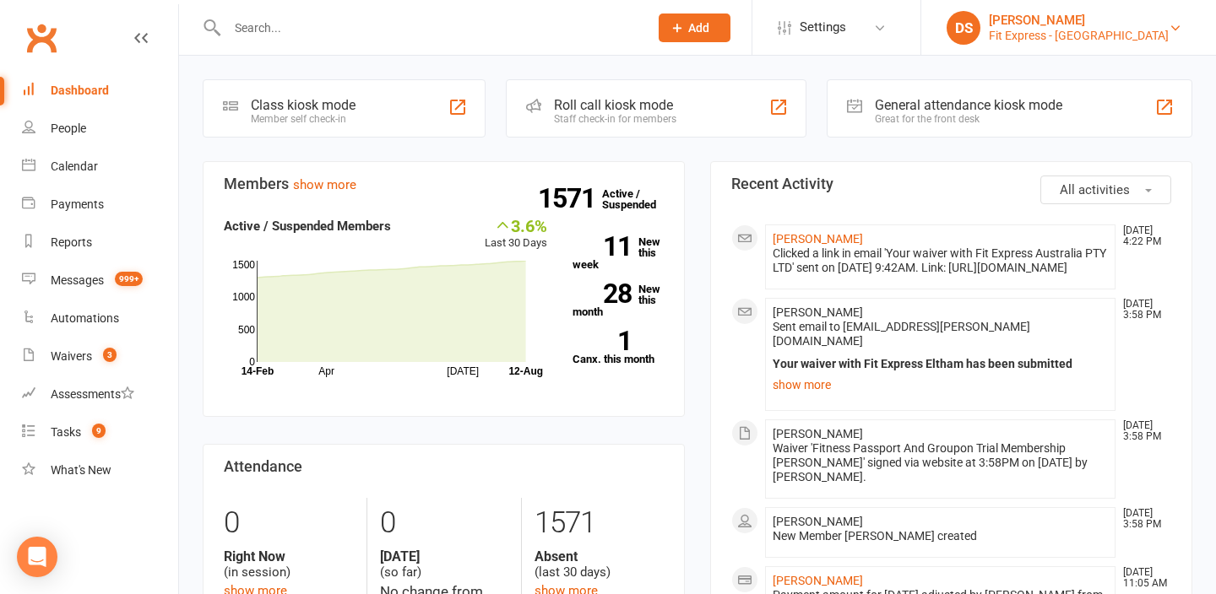
click at [1048, 20] on div "[PERSON_NAME]" at bounding box center [1079, 20] width 180 height 15
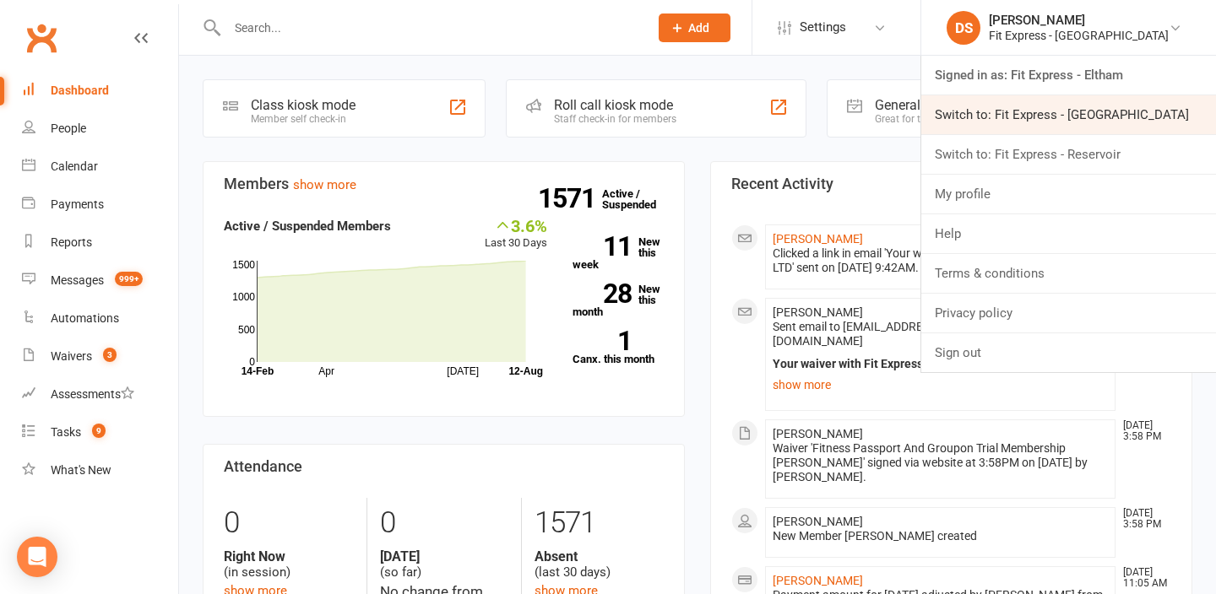
click at [1061, 119] on link "Switch to: Fit Express - [GEOGRAPHIC_DATA]" at bounding box center [1068, 114] width 295 height 39
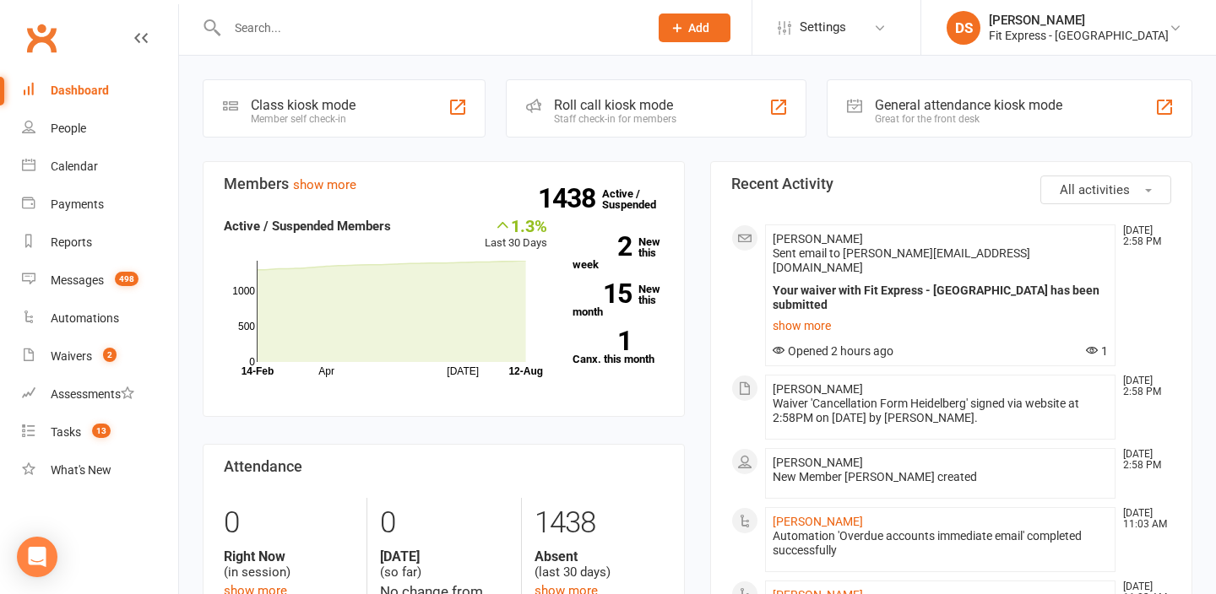
click at [43, 34] on link "Clubworx" at bounding box center [41, 38] width 42 height 42
click at [49, 38] on link "Clubworx" at bounding box center [41, 38] width 42 height 42
click at [41, 37] on link "Clubworx" at bounding box center [41, 38] width 42 height 42
click at [59, 27] on link "Clubworx" at bounding box center [41, 38] width 42 height 42
click at [41, 37] on link "Clubworx" at bounding box center [41, 38] width 42 height 42
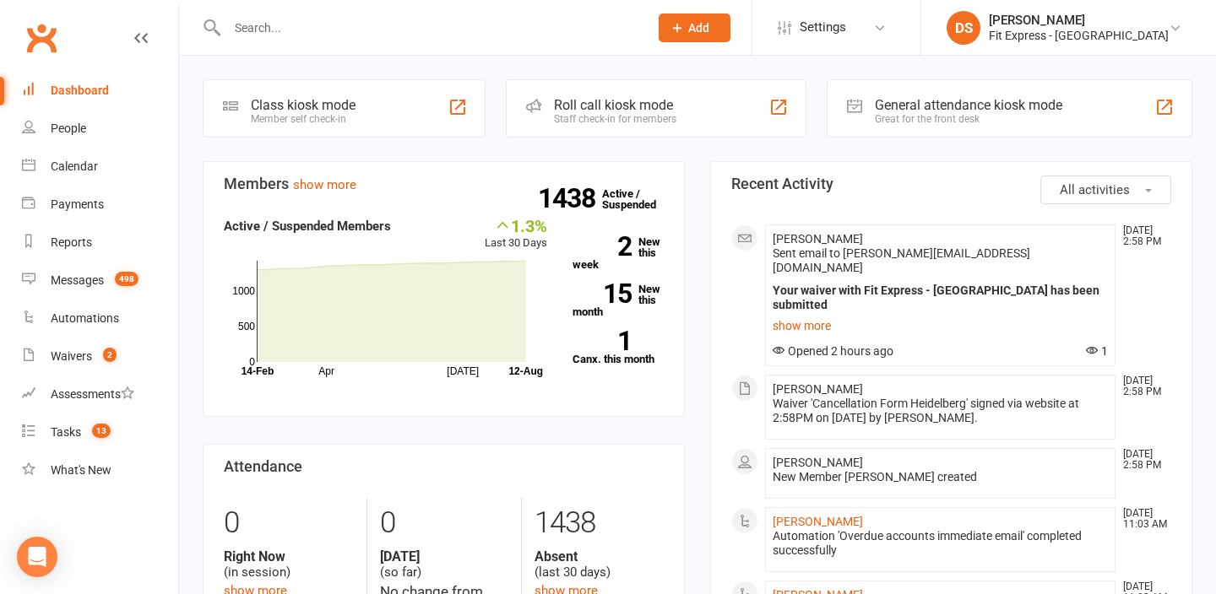
click at [392, 24] on input "text" at bounding box center [429, 28] width 415 height 24
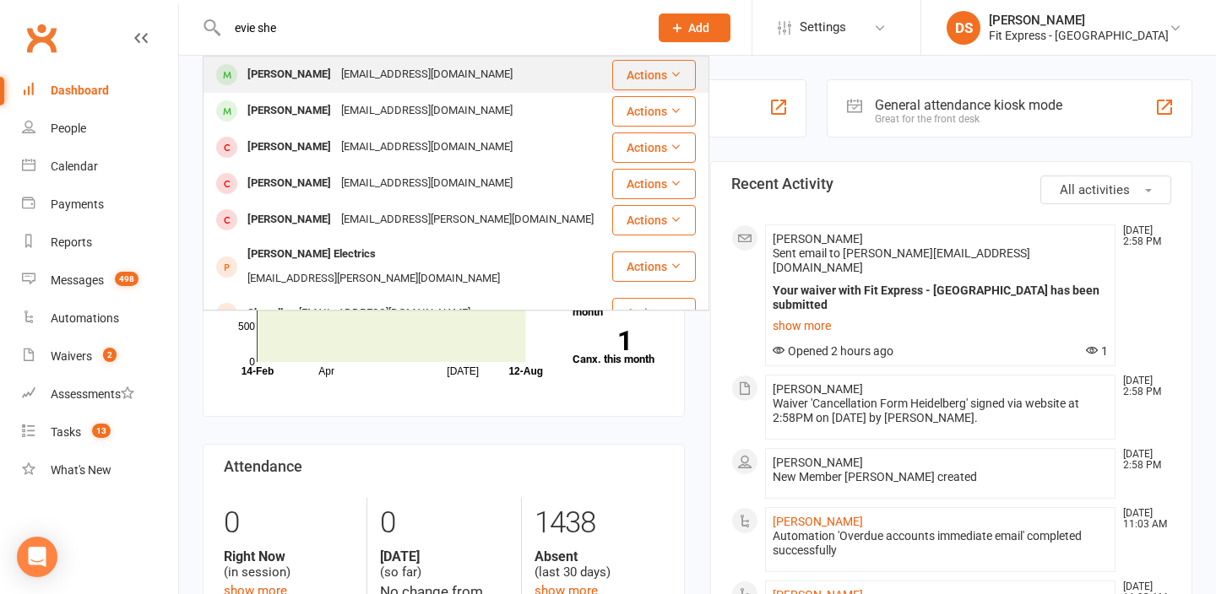
type input "evie she"
click at [355, 69] on div "[EMAIL_ADDRESS][DOMAIN_NAME]" at bounding box center [427, 74] width 182 height 24
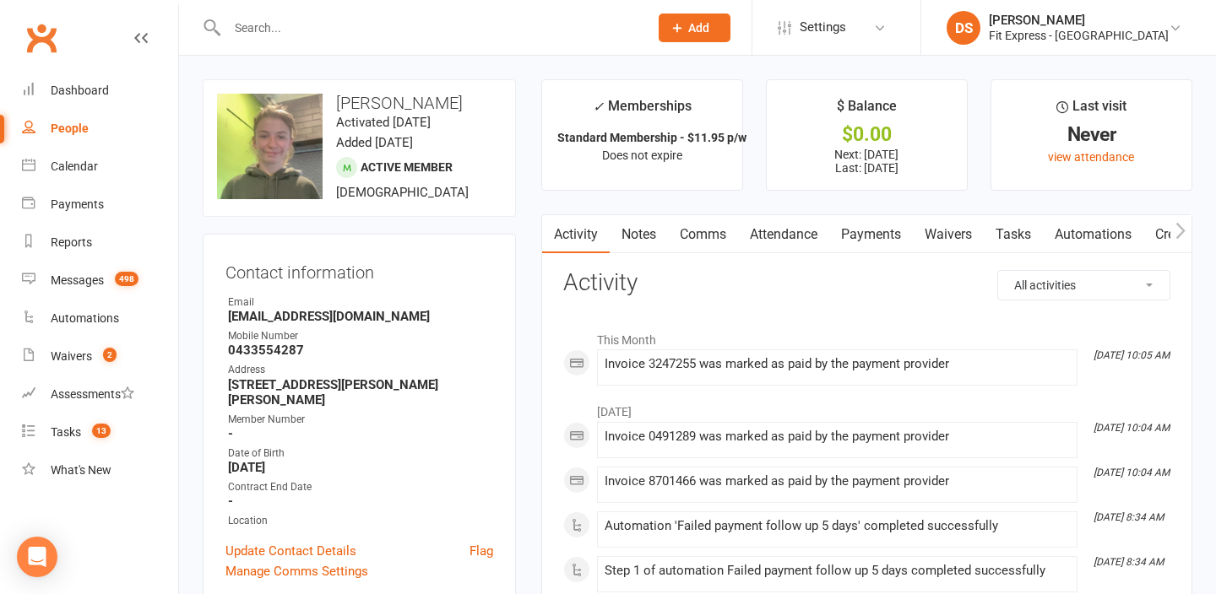
click at [867, 235] on link "Payments" at bounding box center [871, 234] width 84 height 39
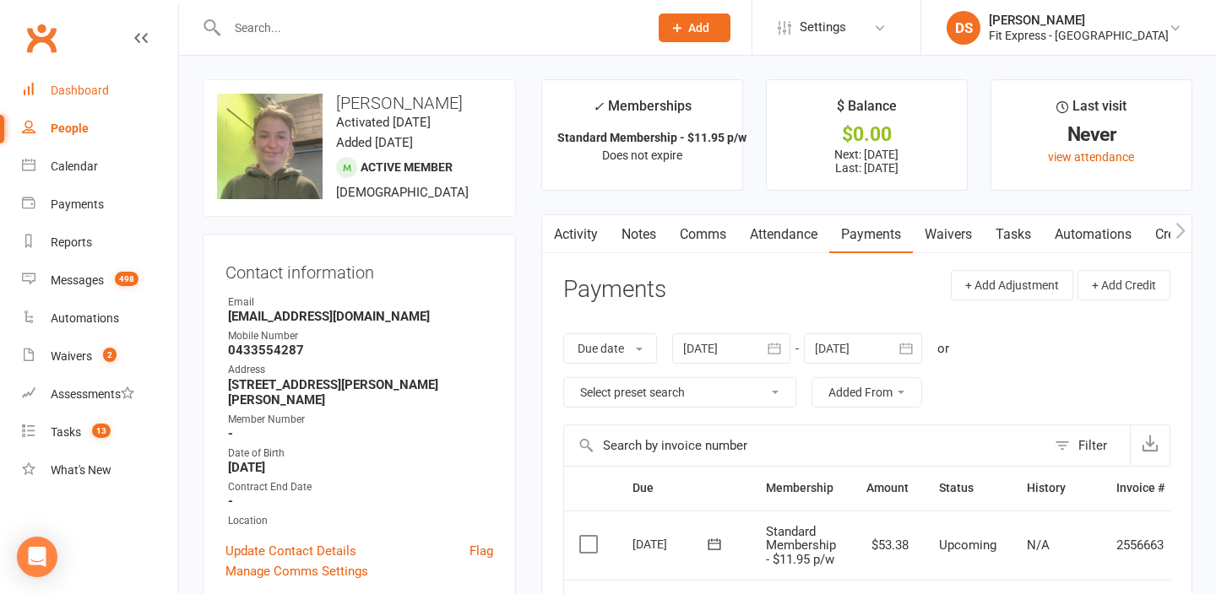
click at [54, 76] on link "Dashboard" at bounding box center [100, 91] width 156 height 38
